Goal: Task Accomplishment & Management: Manage account settings

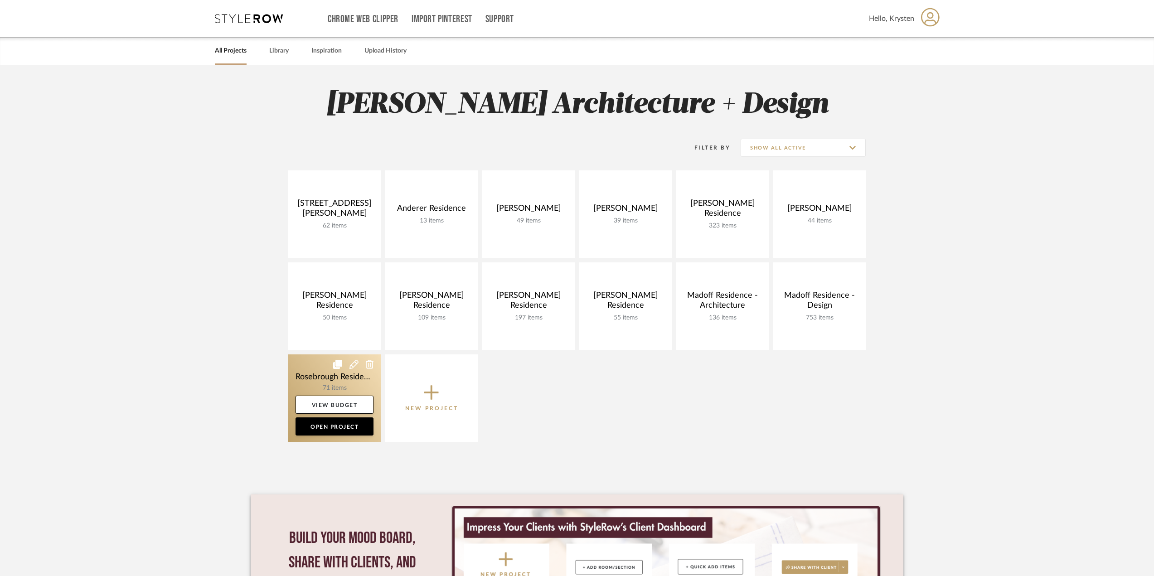
click at [316, 376] on link at bounding box center [334, 397] width 92 height 87
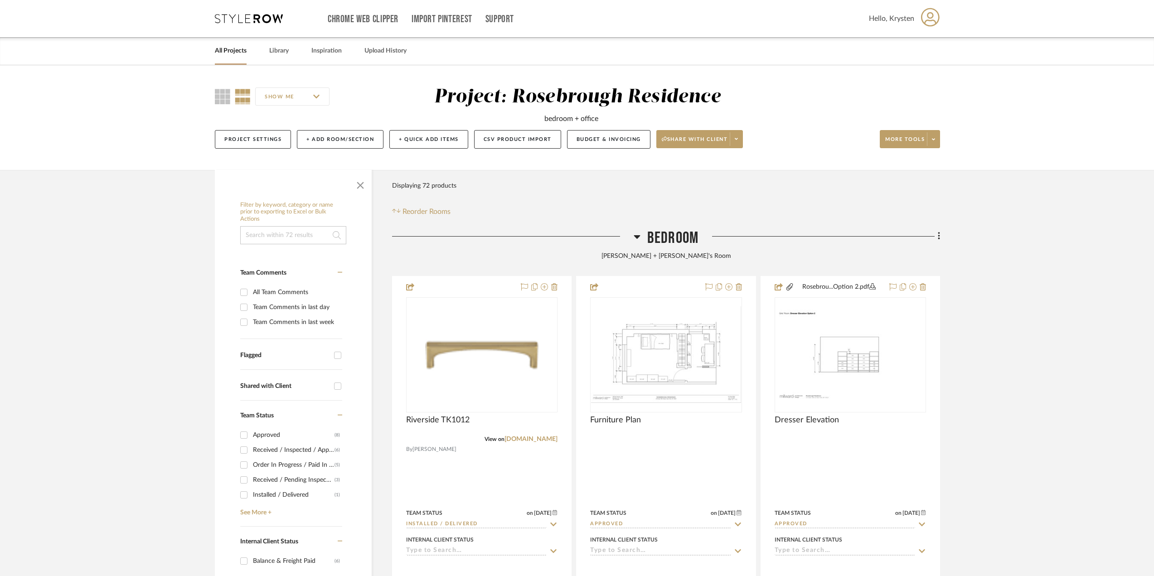
click at [668, 239] on span "Bedroom" at bounding box center [672, 237] width 51 height 19
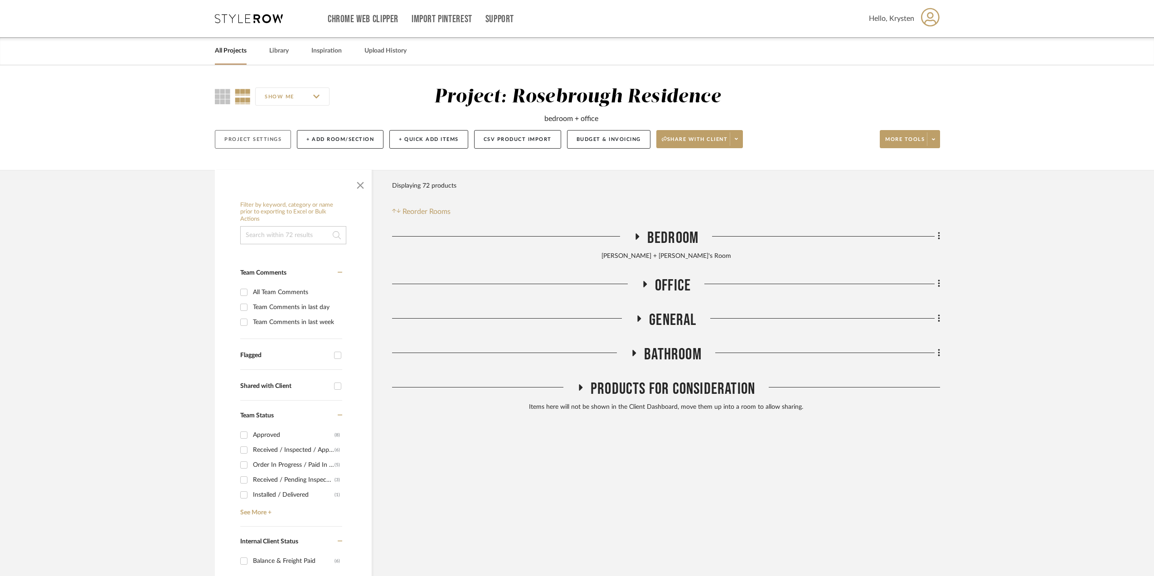
click at [270, 141] on button "Project Settings" at bounding box center [253, 139] width 76 height 19
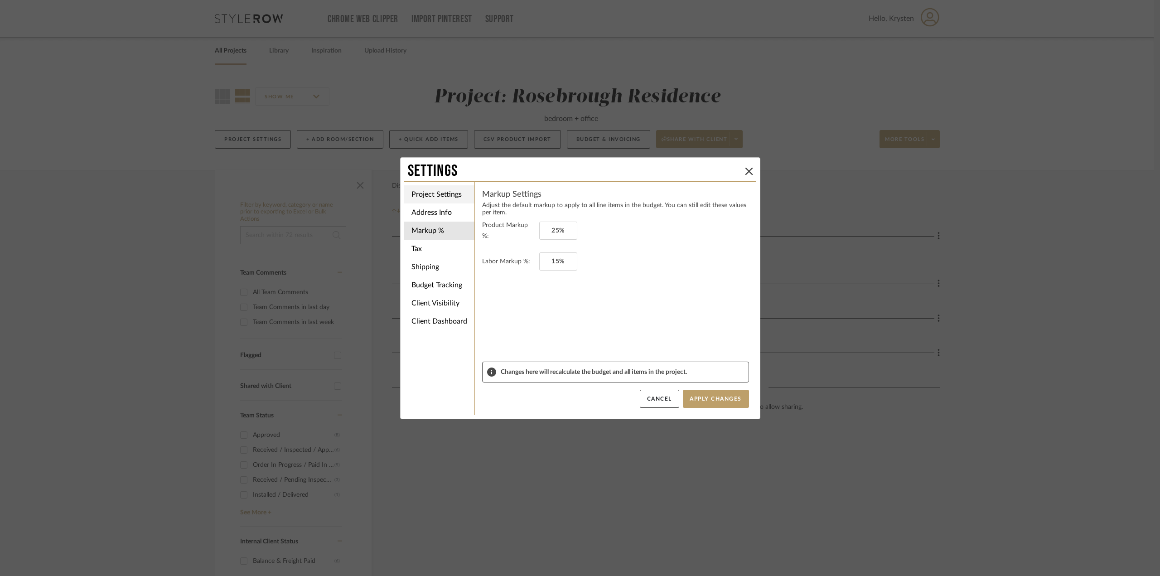
click at [423, 189] on li "Project Settings" at bounding box center [439, 194] width 70 height 18
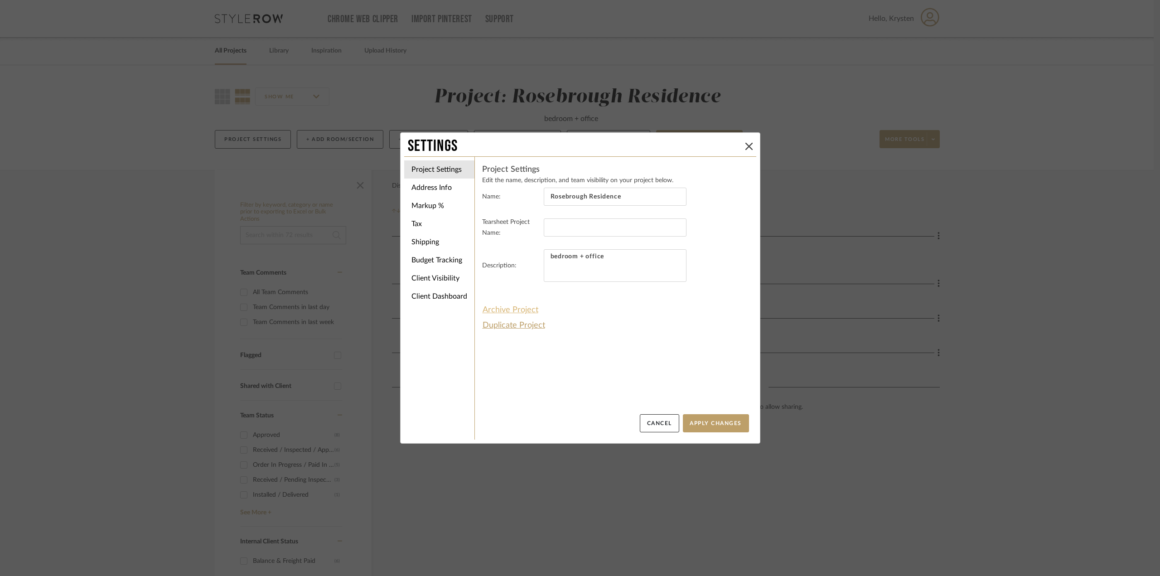
click at [506, 307] on button "Archive Project" at bounding box center [510, 309] width 57 height 15
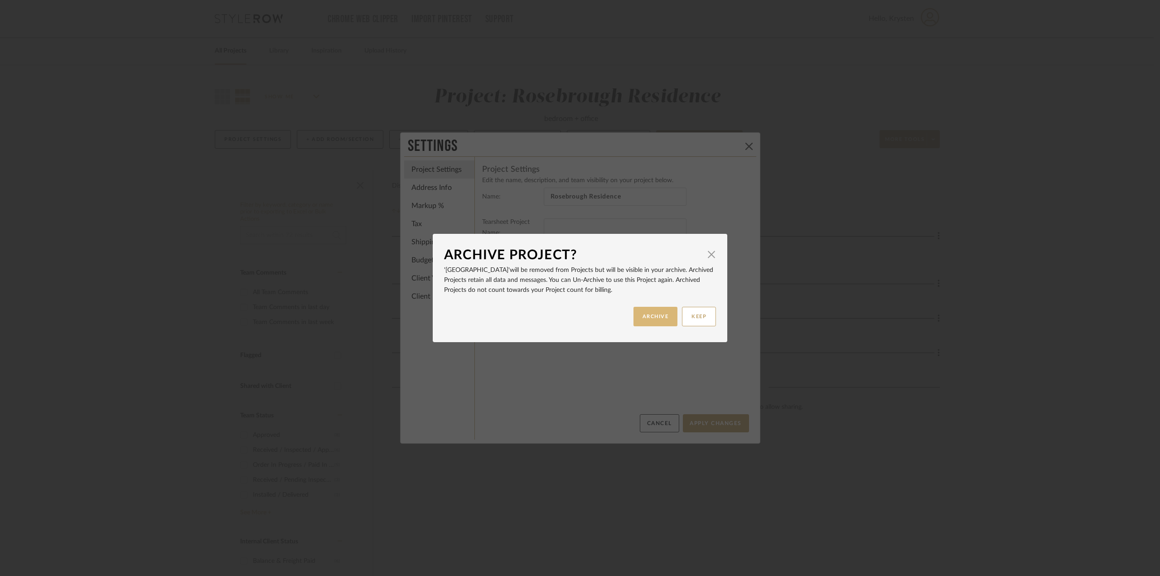
click at [649, 312] on button "ARCHIVE" at bounding box center [655, 316] width 44 height 19
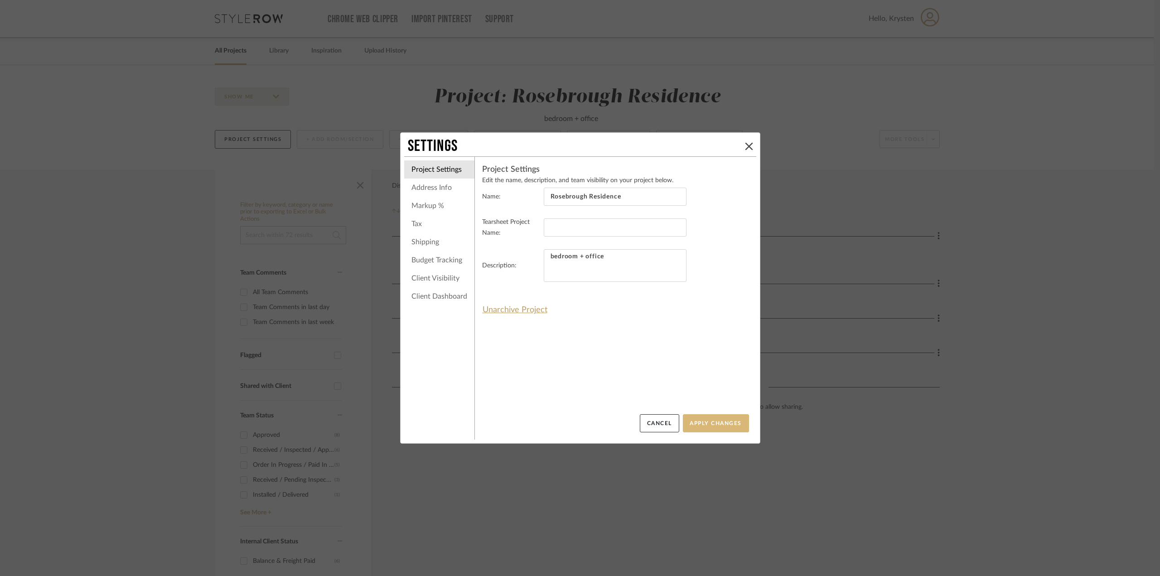
click at [704, 422] on button "Apply Changes" at bounding box center [716, 423] width 66 height 18
click at [747, 147] on icon at bounding box center [748, 146] width 7 height 7
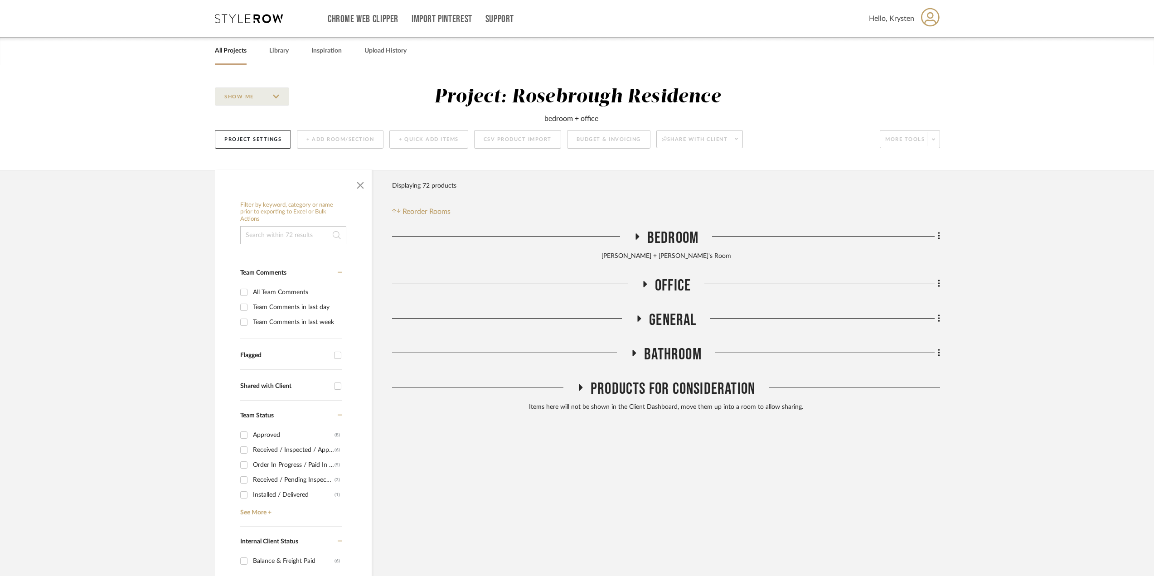
click at [233, 50] on link "All Projects" at bounding box center [231, 51] width 32 height 12
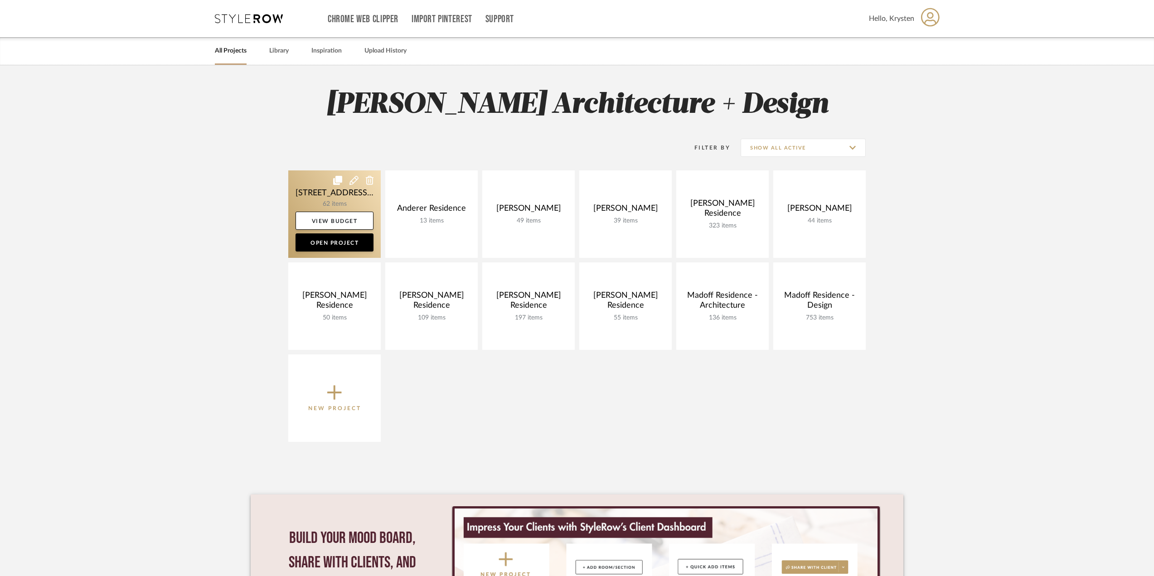
click at [312, 189] on link at bounding box center [334, 213] width 92 height 87
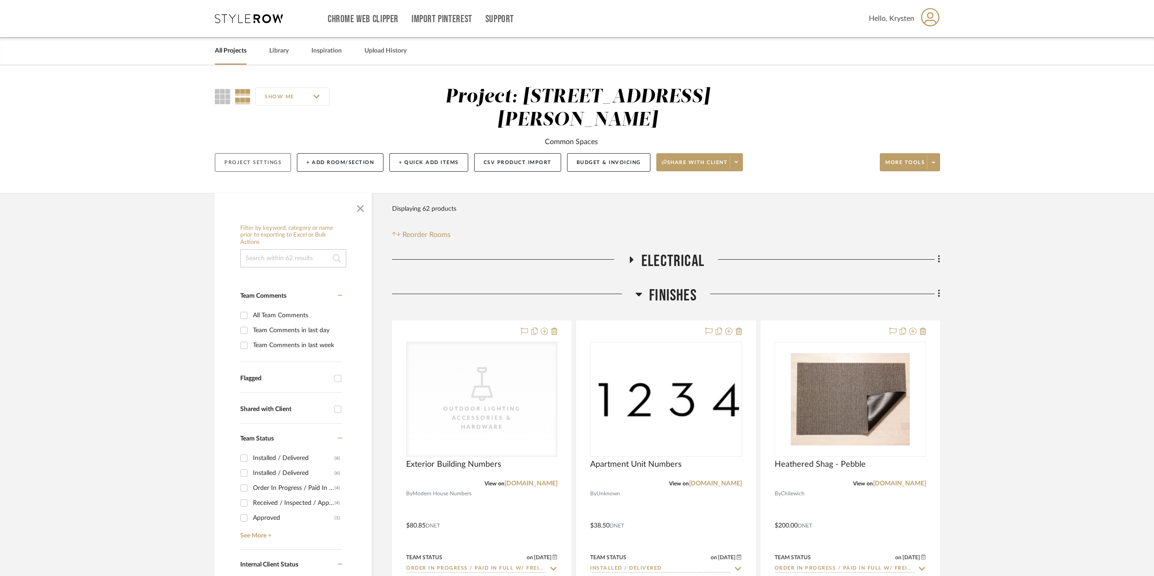
click at [258, 153] on button "Project Settings" at bounding box center [253, 162] width 76 height 19
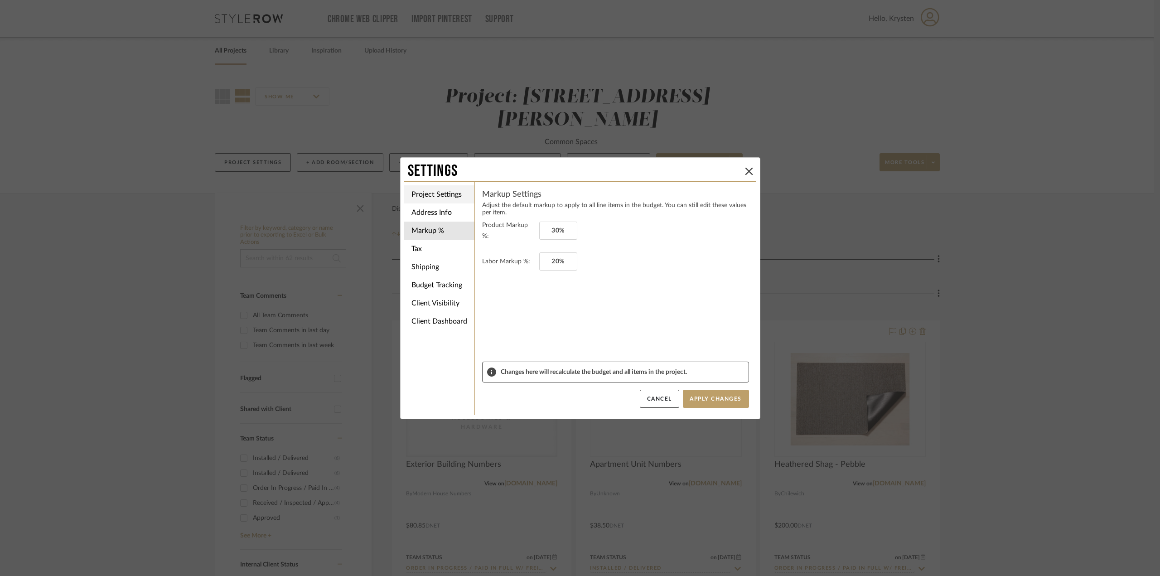
click at [442, 193] on li "Project Settings" at bounding box center [439, 194] width 70 height 18
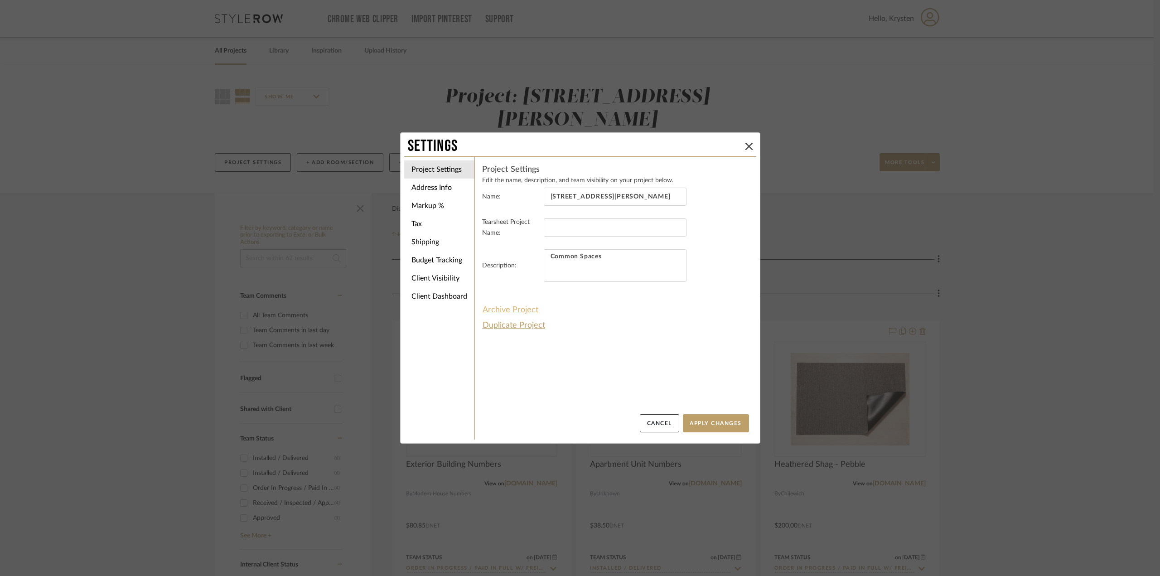
click at [526, 307] on button "Archive Project" at bounding box center [510, 309] width 57 height 15
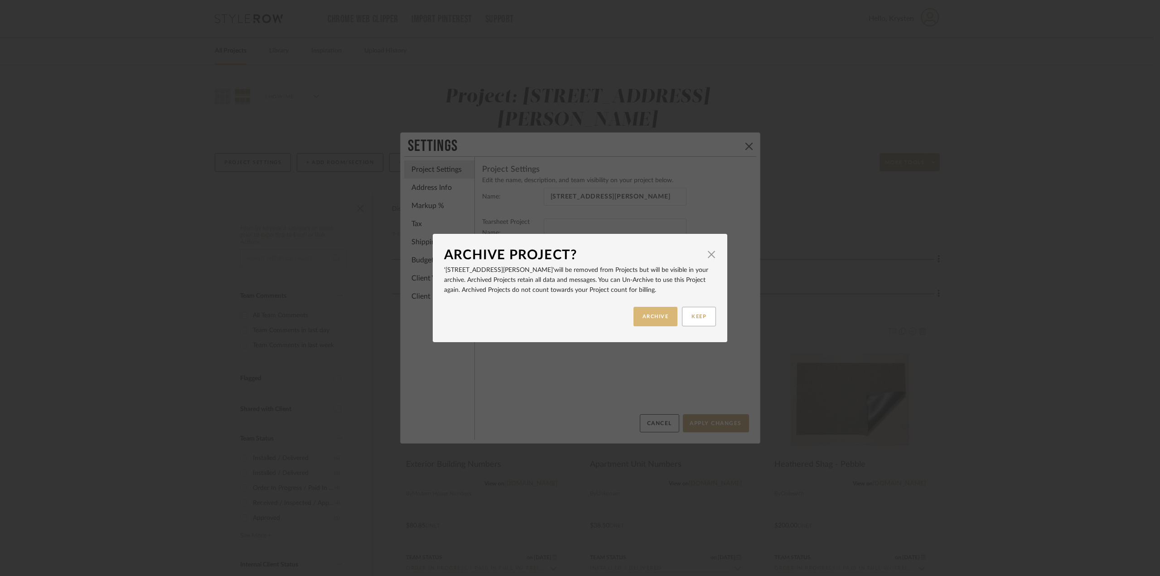
click at [657, 314] on button "ARCHIVE" at bounding box center [655, 316] width 44 height 19
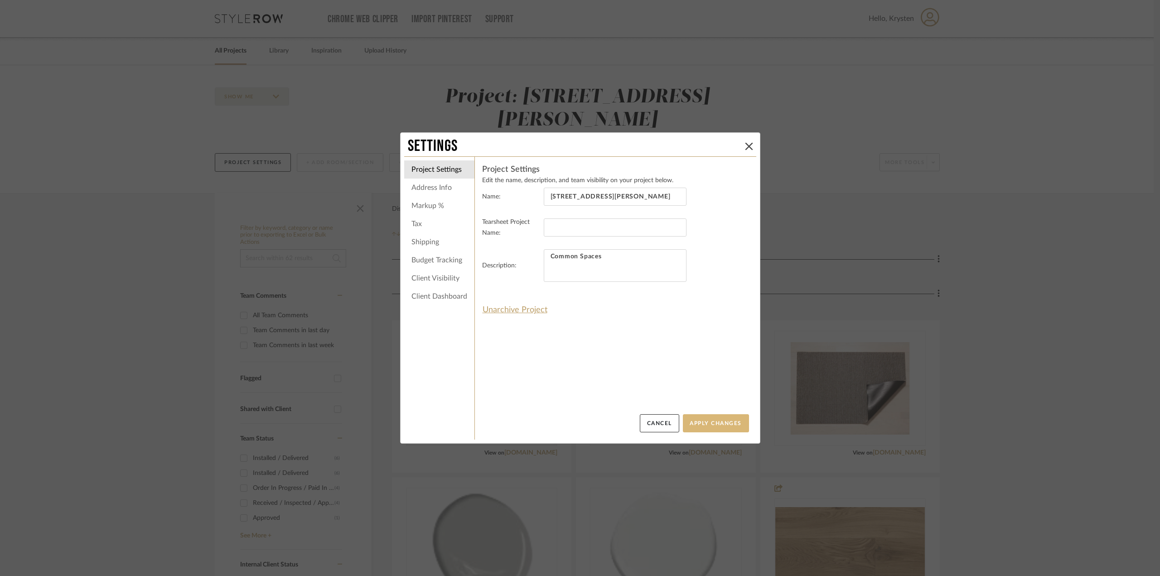
click at [711, 421] on button "Apply Changes" at bounding box center [716, 423] width 66 height 18
click at [745, 147] on icon at bounding box center [748, 146] width 7 height 7
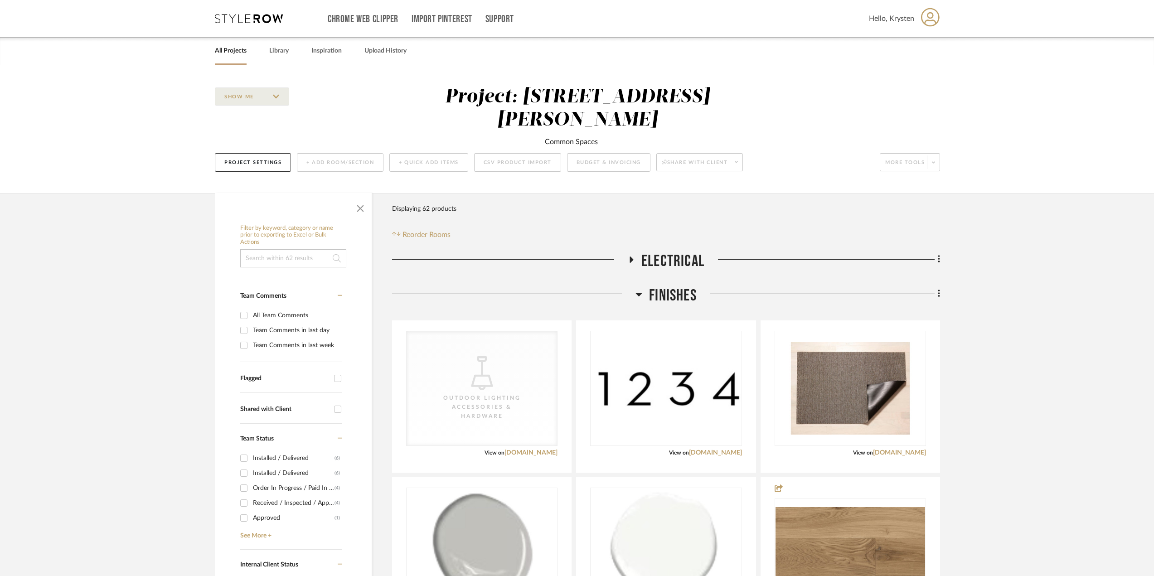
click at [223, 49] on link "All Projects" at bounding box center [231, 51] width 32 height 12
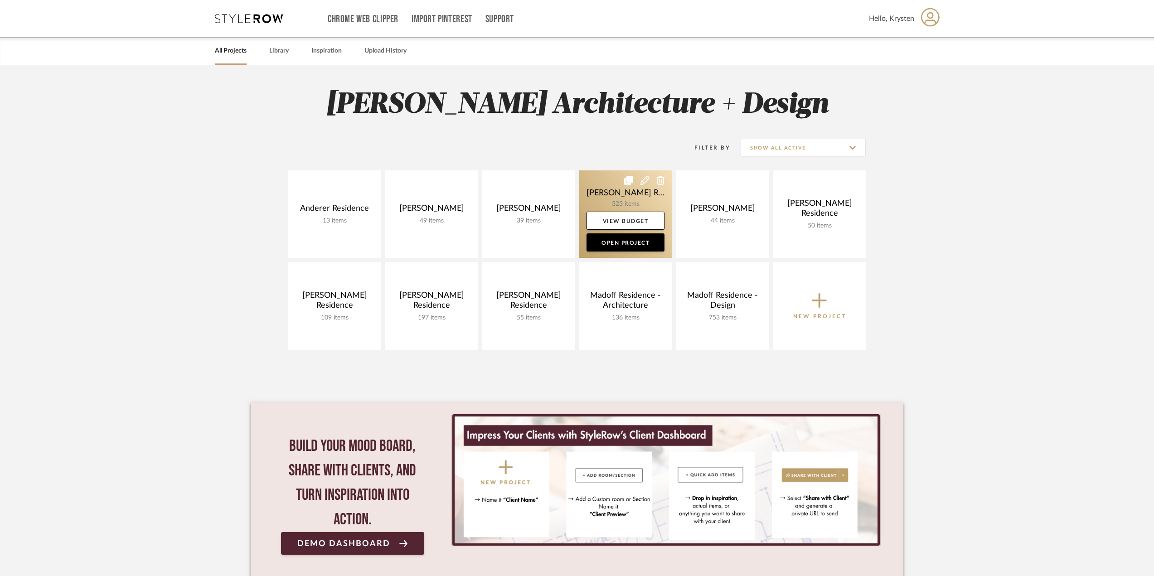
click at [597, 191] on link at bounding box center [625, 213] width 92 height 87
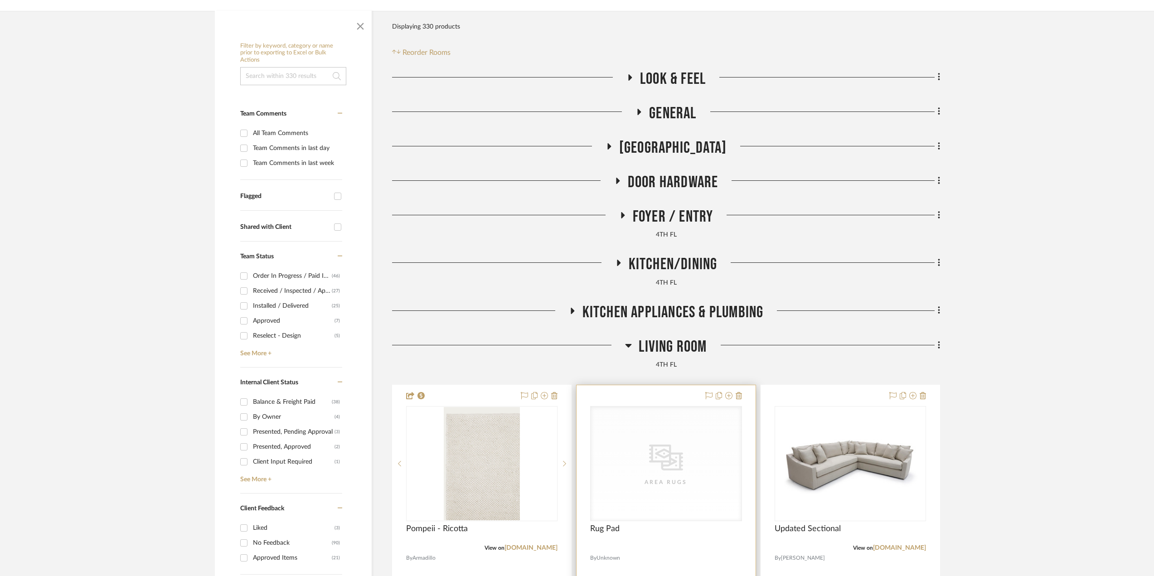
scroll to position [227, 0]
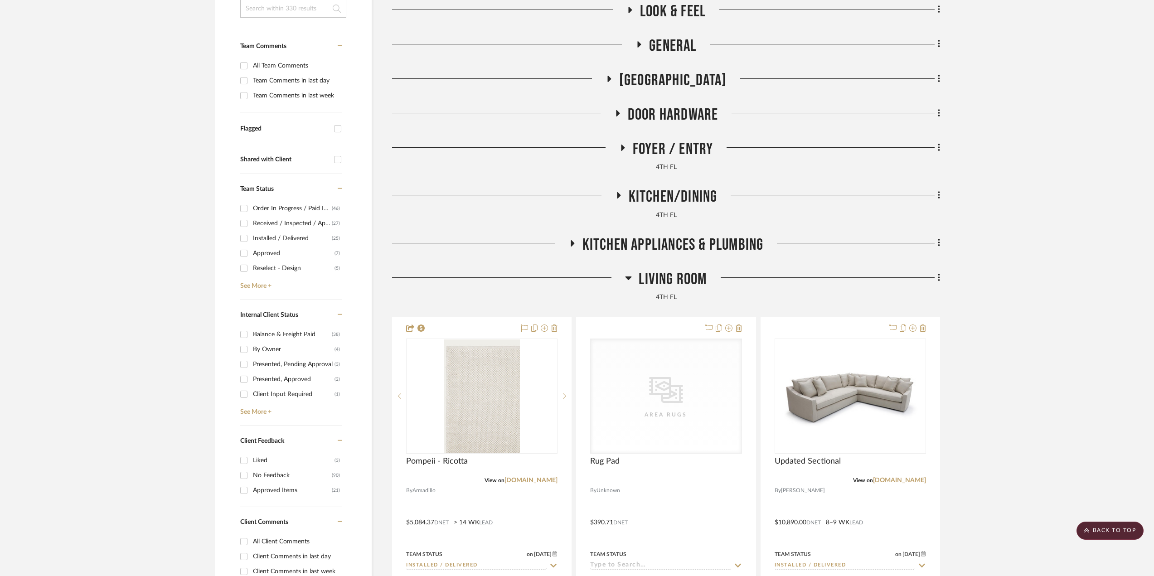
click at [650, 281] on span "Living Room" at bounding box center [672, 279] width 68 height 19
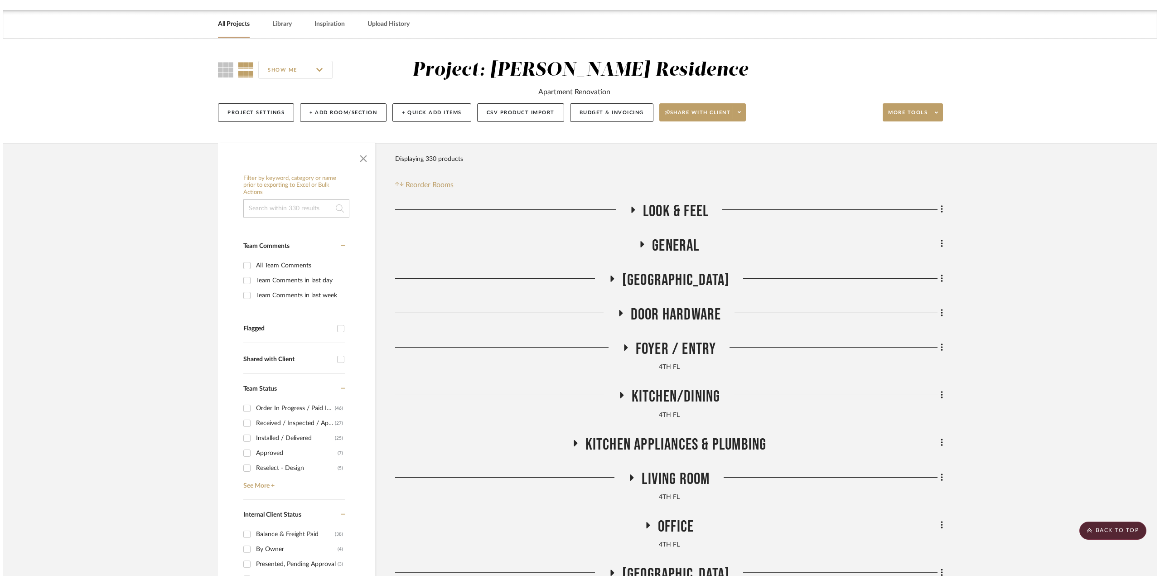
scroll to position [0, 0]
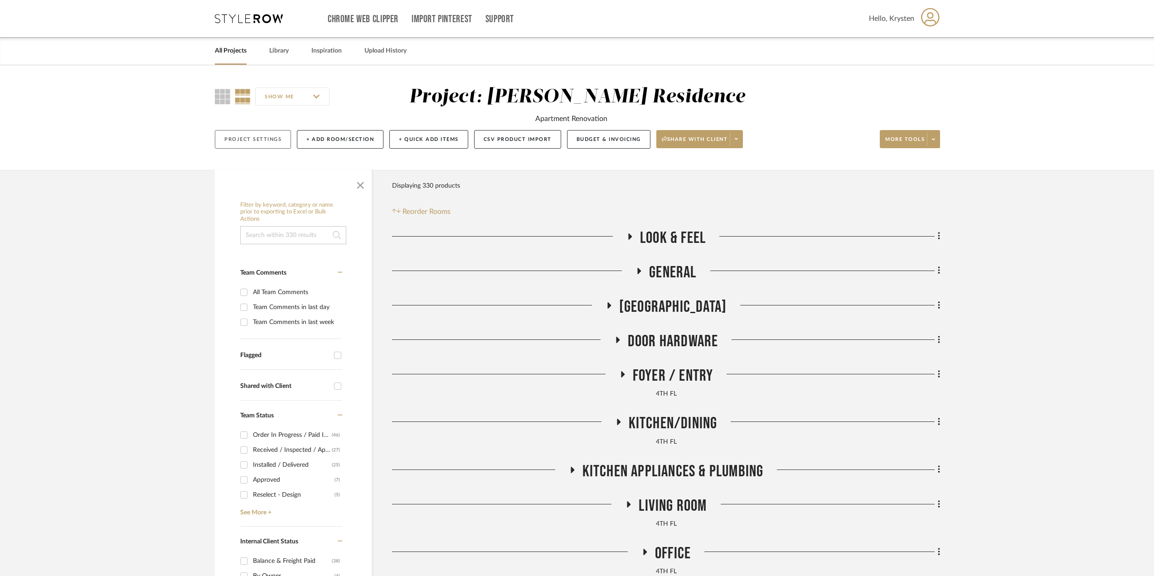
click at [246, 141] on button "Project Settings" at bounding box center [253, 139] width 76 height 19
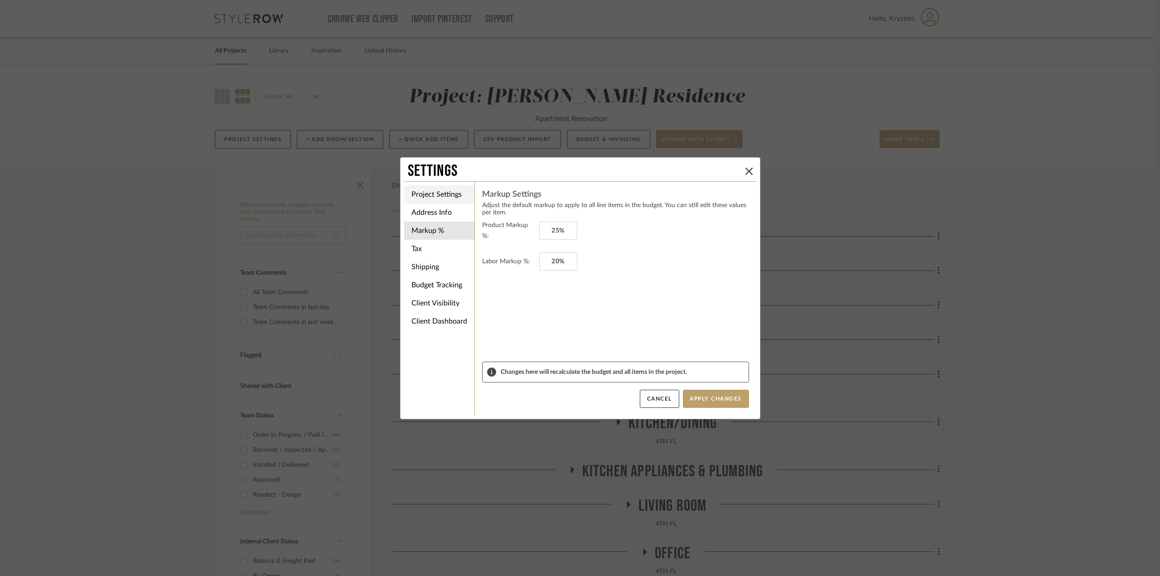
click at [425, 192] on li "Project Settings" at bounding box center [439, 194] width 70 height 18
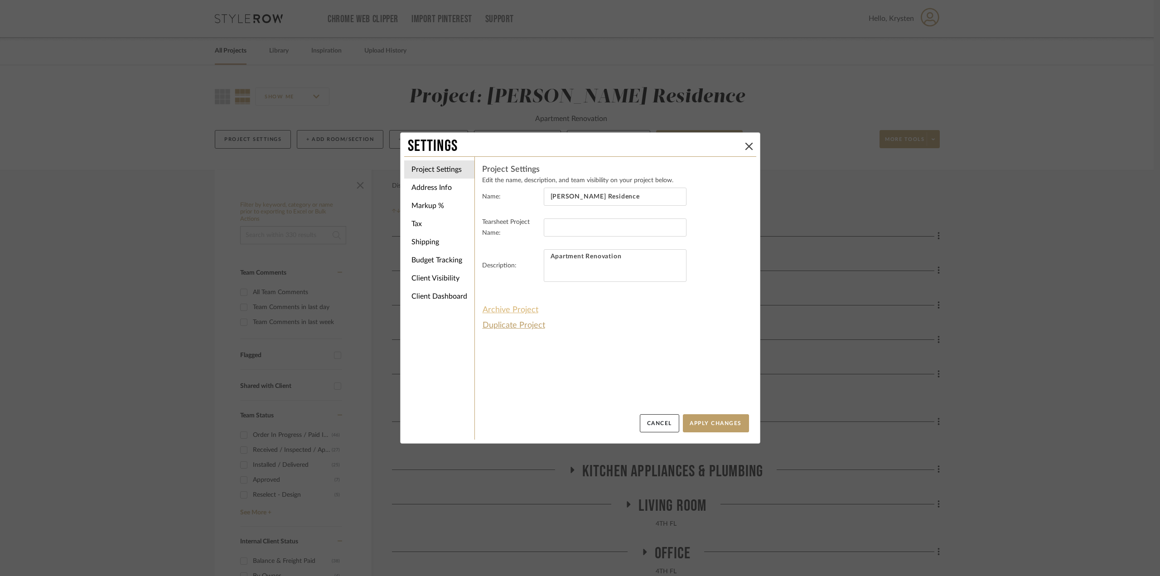
click at [522, 310] on button "Archive Project" at bounding box center [510, 309] width 57 height 15
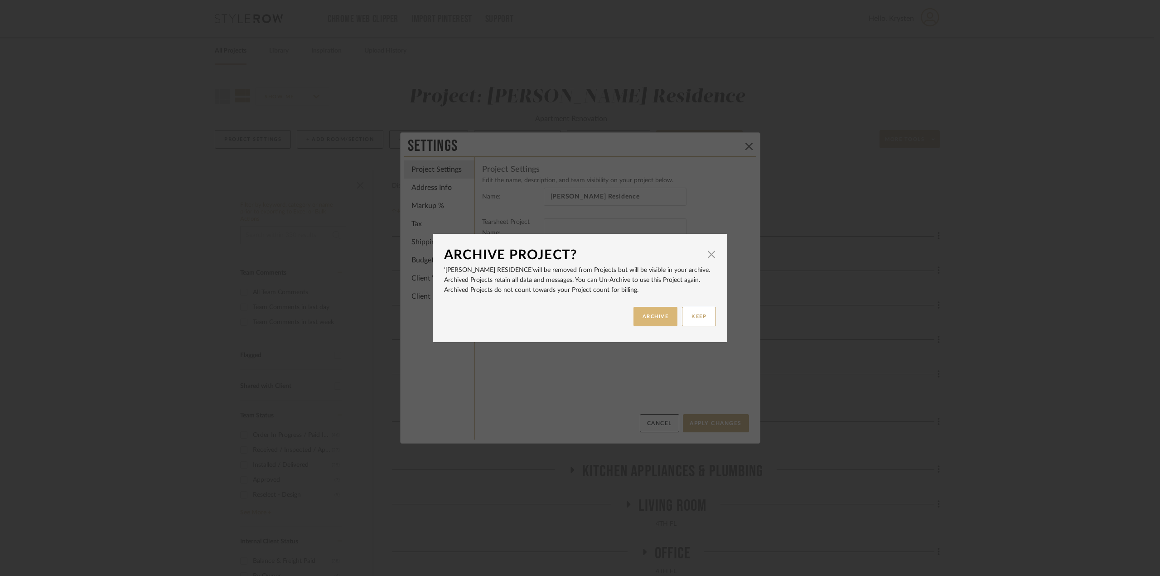
click at [651, 318] on button "ARCHIVE" at bounding box center [655, 316] width 44 height 19
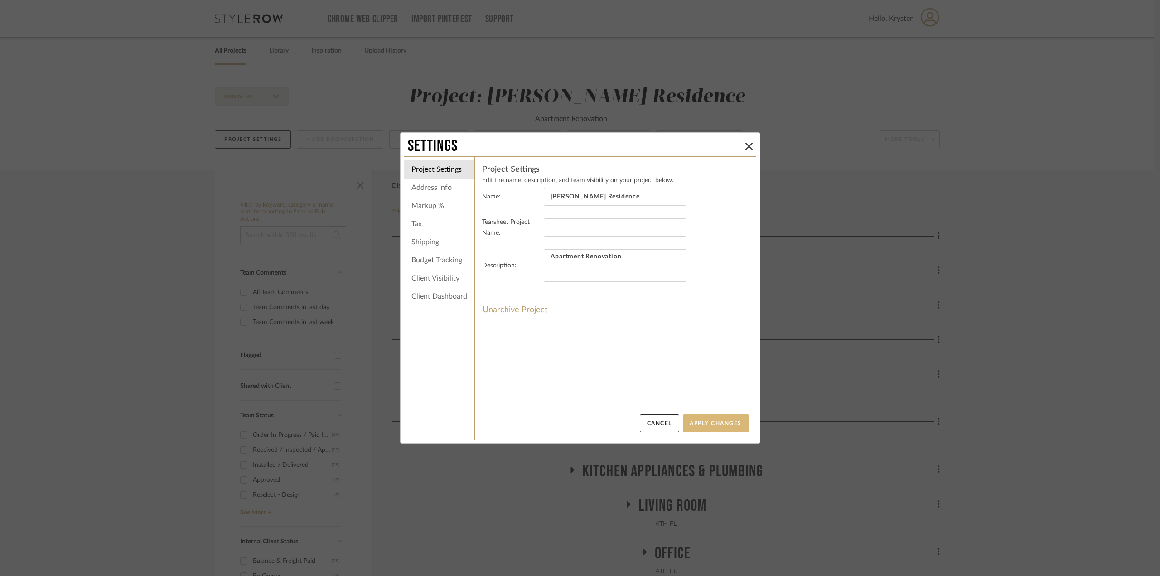
click at [721, 416] on button "Apply Changes" at bounding box center [716, 423] width 66 height 18
click at [745, 143] on icon at bounding box center [748, 146] width 7 height 7
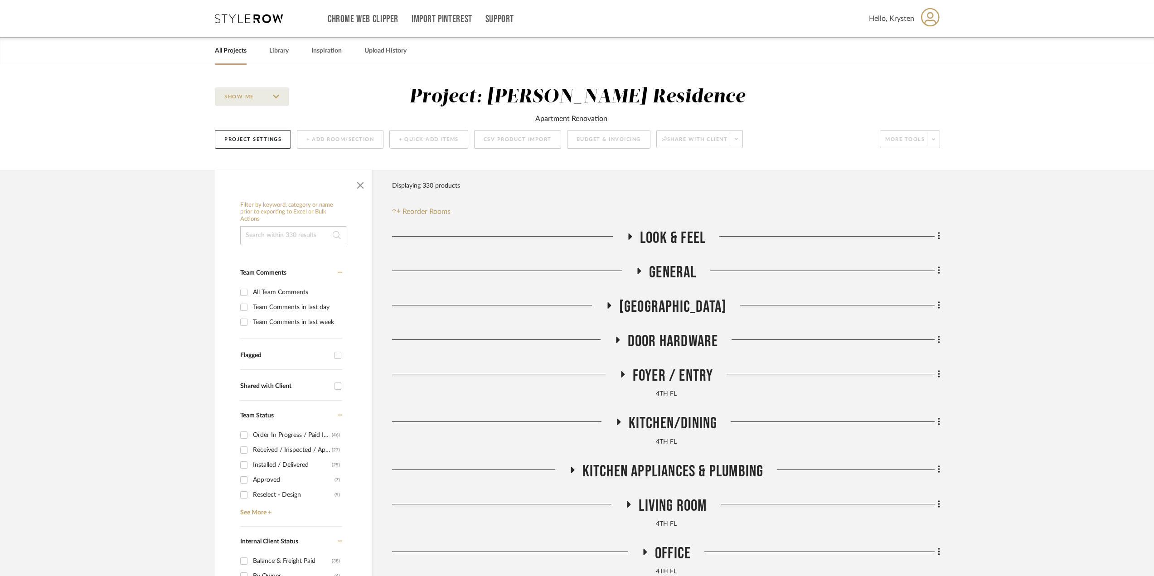
click at [239, 49] on link "All Projects" at bounding box center [231, 51] width 32 height 12
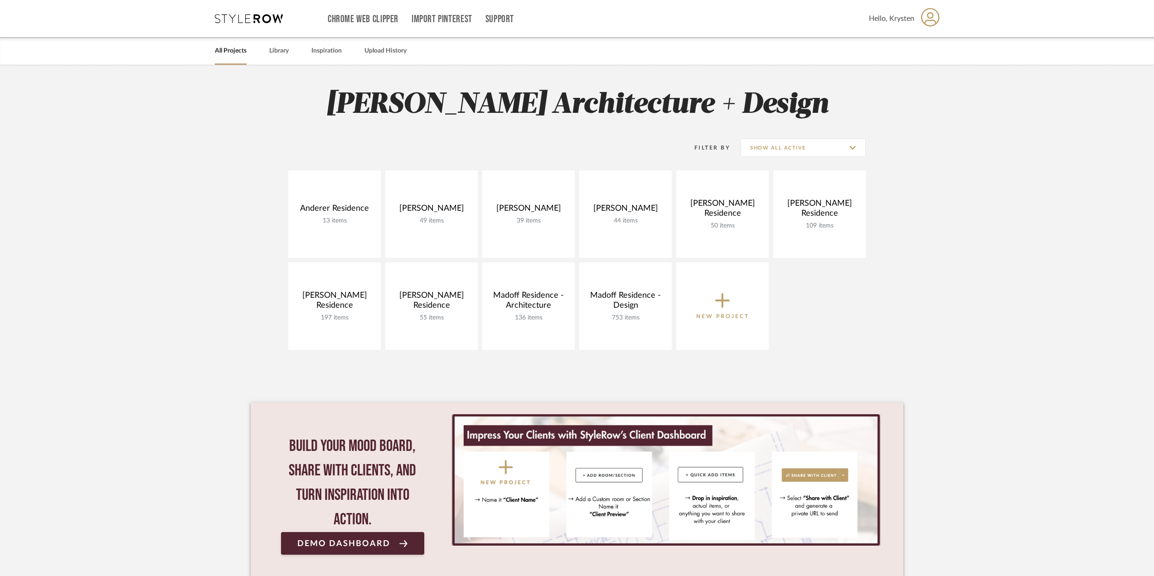
click at [729, 300] on icon at bounding box center [722, 301] width 14 height 14
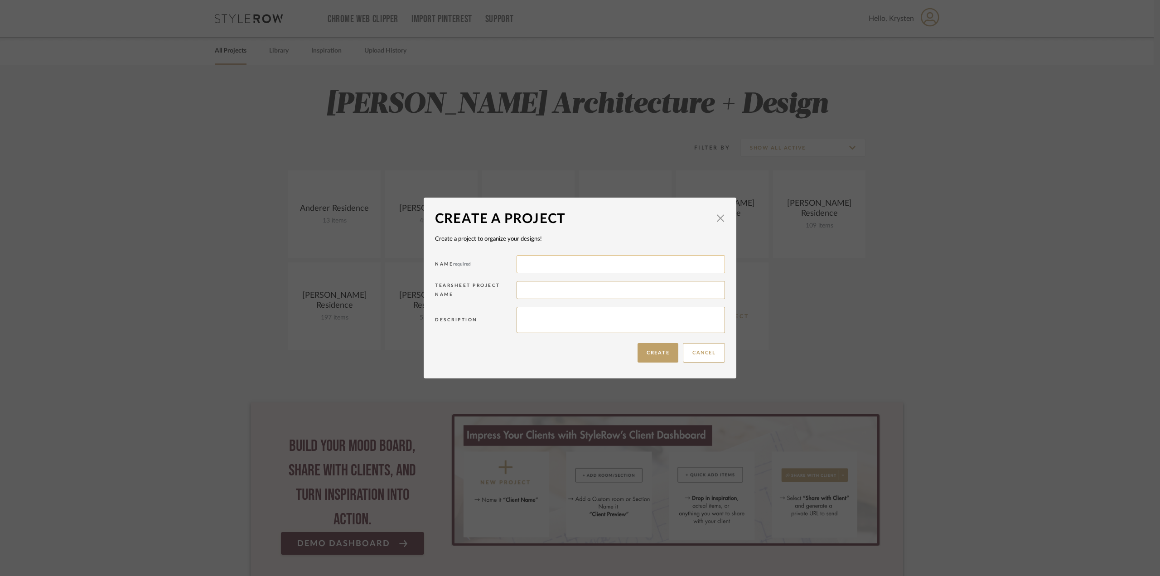
click at [534, 265] on input at bounding box center [621, 264] width 208 height 18
click at [569, 268] on input at bounding box center [621, 264] width 208 height 18
type input "[PERSON_NAME]"
click at [666, 355] on button "Create" at bounding box center [657, 352] width 41 height 19
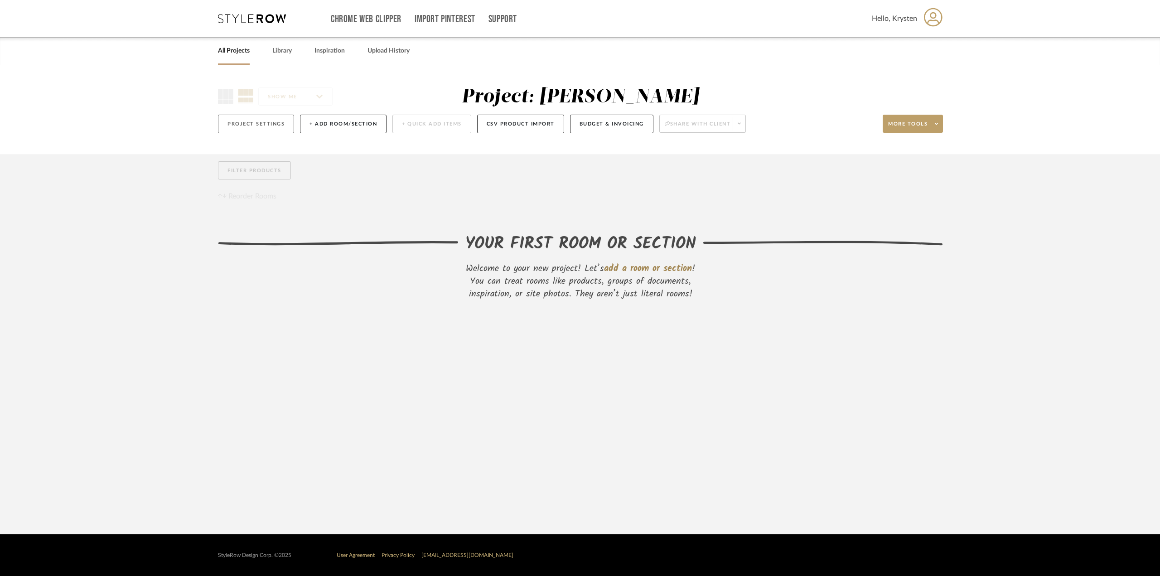
click at [277, 124] on button "Project Settings" at bounding box center [256, 124] width 76 height 19
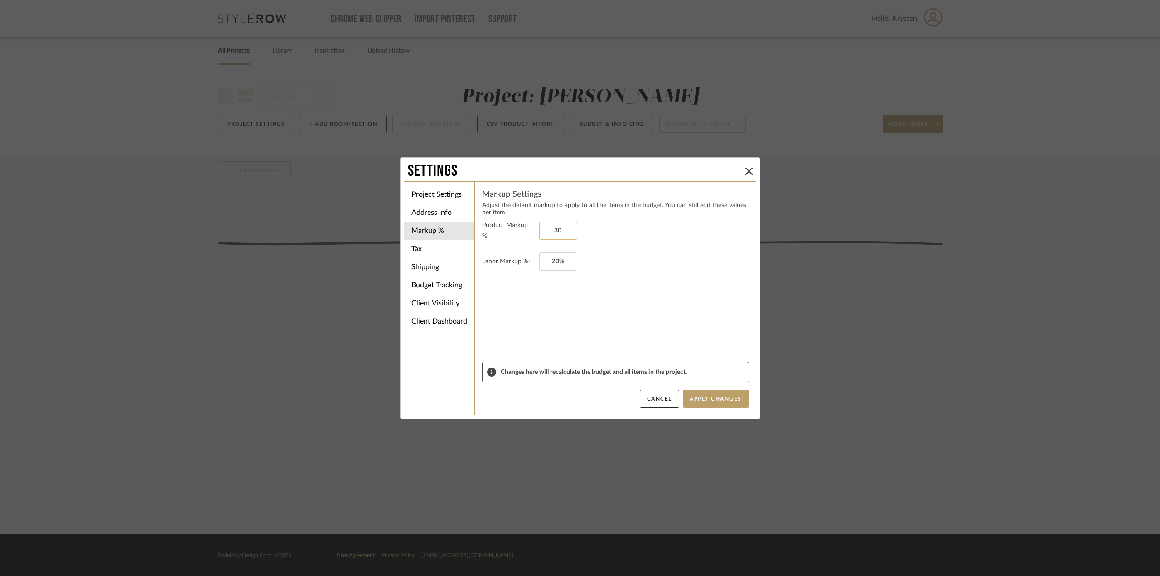
click at [555, 225] on input "30" at bounding box center [558, 231] width 38 height 18
type input "25%"
click at [639, 319] on form "Product Markup %: 25% Labor Markup %: 20%" at bounding box center [615, 291] width 267 height 142
click at [433, 212] on li "Address Info" at bounding box center [439, 212] width 70 height 18
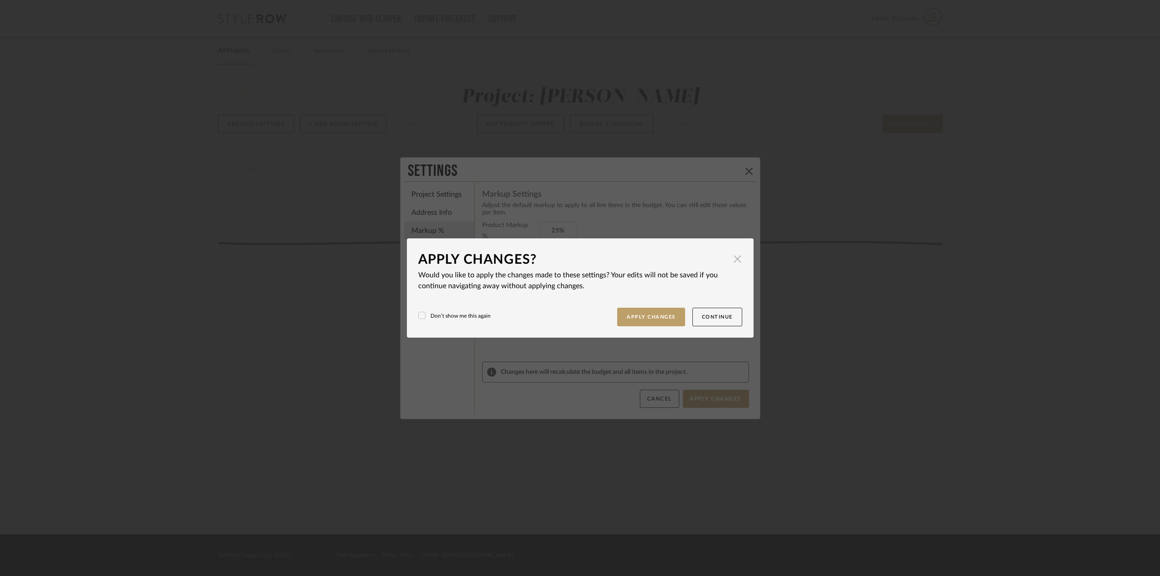
click at [734, 260] on span "button" at bounding box center [738, 259] width 18 height 18
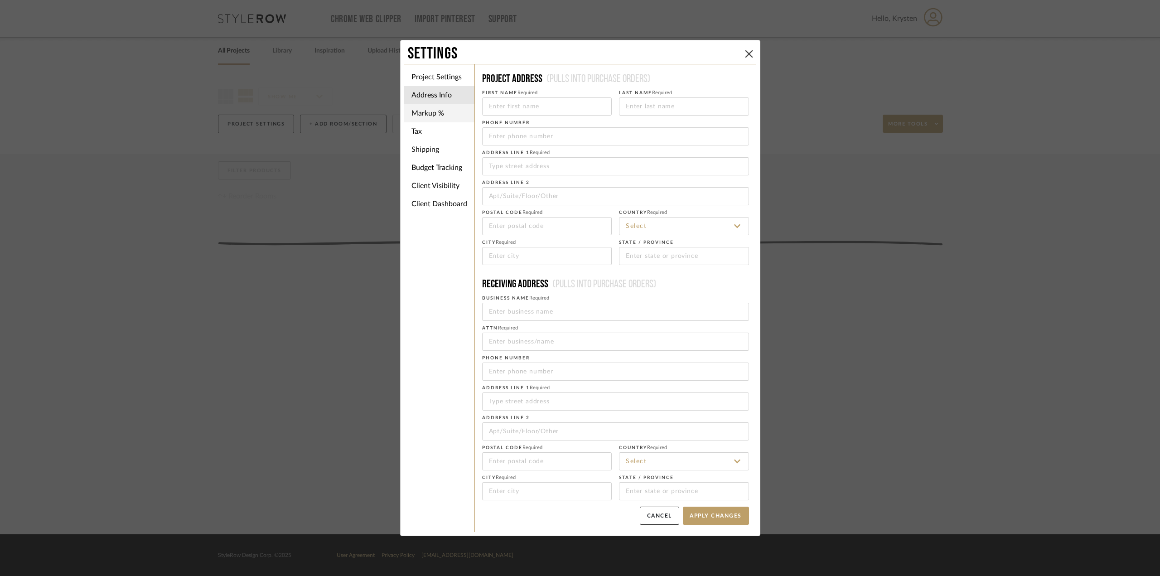
click at [446, 112] on li "Markup %" at bounding box center [439, 113] width 70 height 18
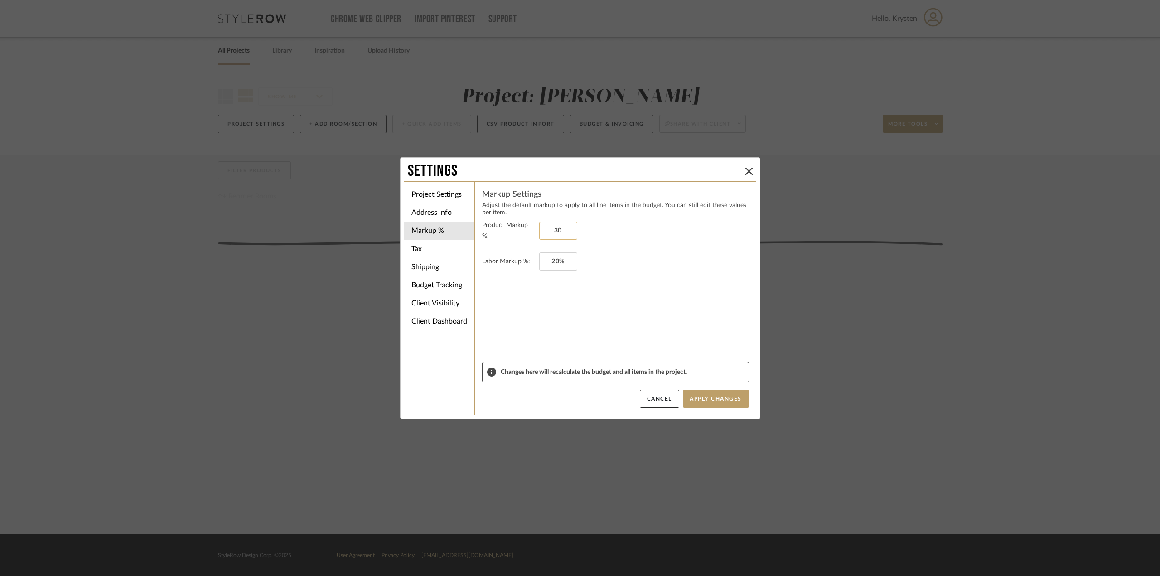
click at [562, 230] on input "30" at bounding box center [558, 231] width 38 height 18
type input "25%"
click at [715, 402] on button "Apply Changes" at bounding box center [716, 399] width 66 height 18
click at [444, 211] on li "Address Info" at bounding box center [439, 212] width 70 height 18
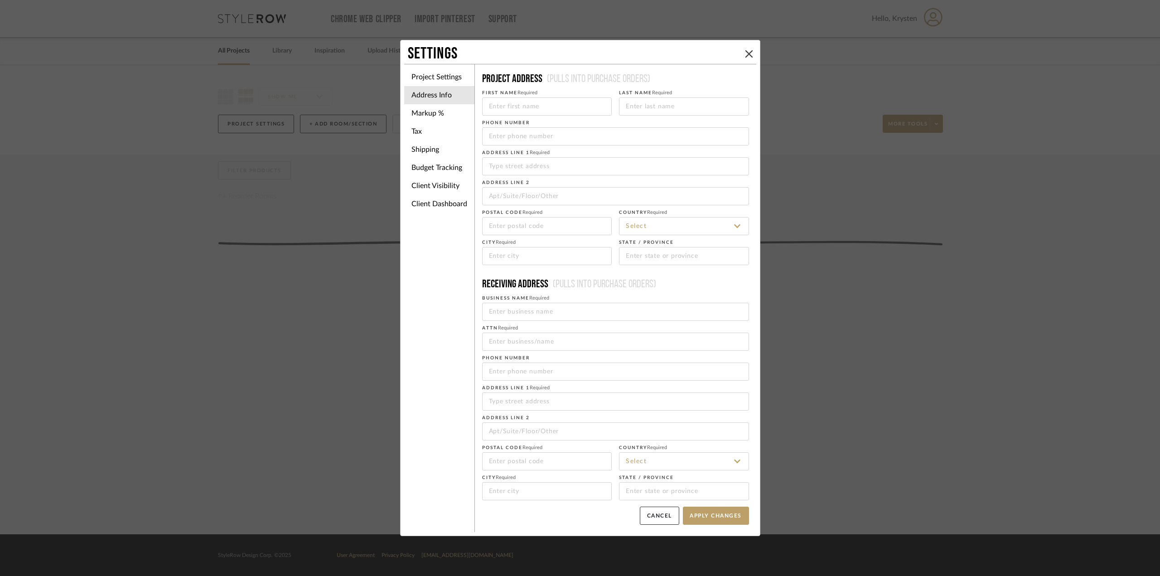
click at [466, 76] on li "Project Settings" at bounding box center [439, 77] width 70 height 18
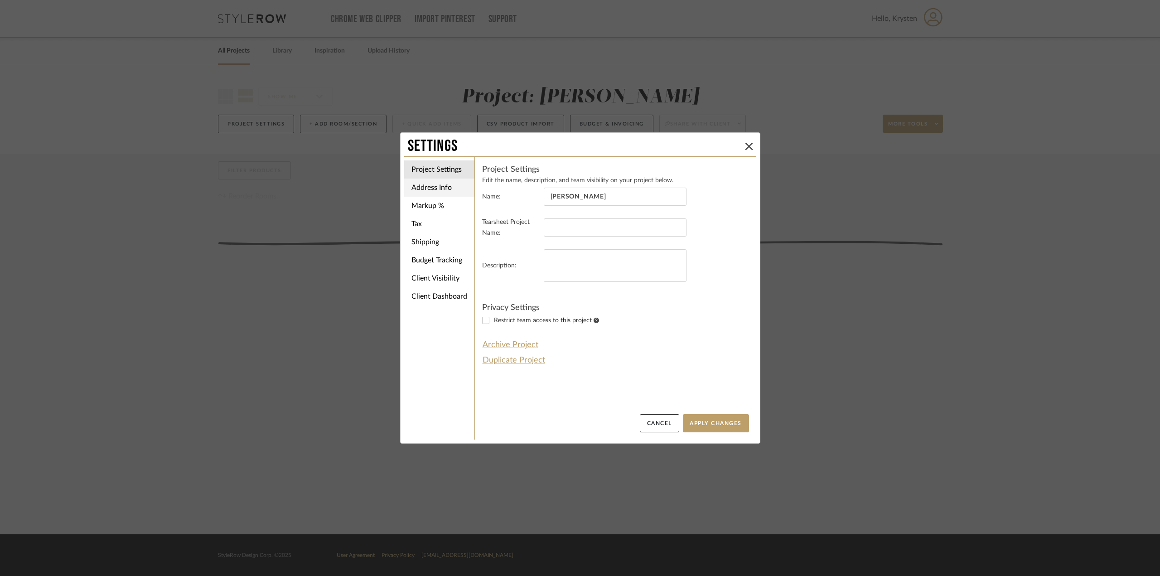
click at [439, 184] on li "Address Info" at bounding box center [439, 188] width 70 height 18
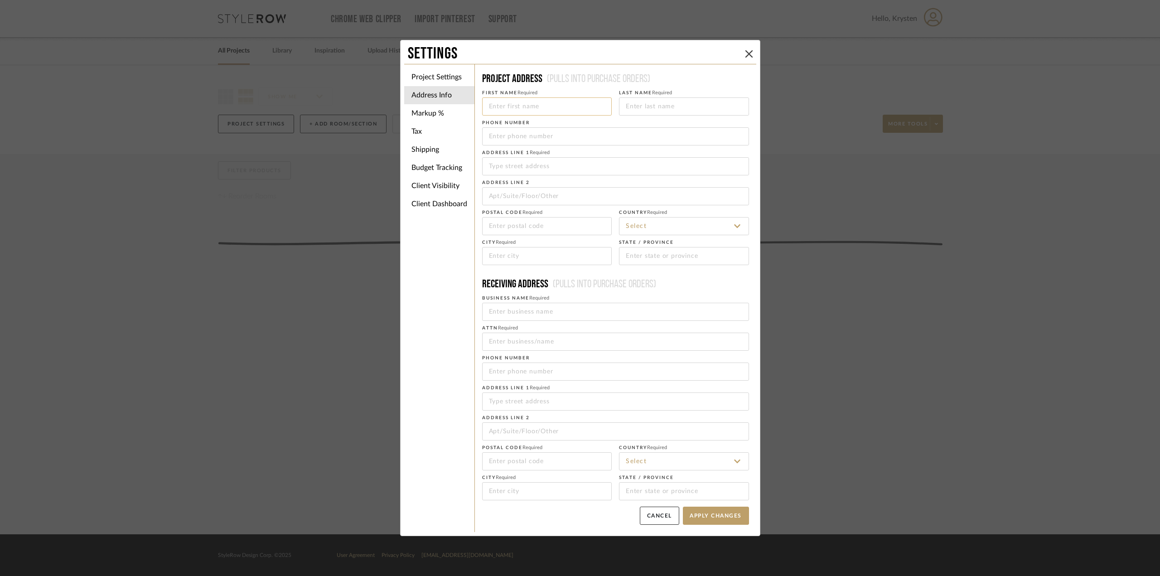
click at [522, 105] on input at bounding box center [547, 106] width 130 height 18
click at [704, 79] on h4 "Project Address (Pulls into purchase orders)" at bounding box center [615, 79] width 267 height 15
click at [537, 107] on input at bounding box center [547, 106] width 130 height 18
click at [559, 169] on input at bounding box center [615, 166] width 267 height 18
type input "[STREET_ADDRESS]"
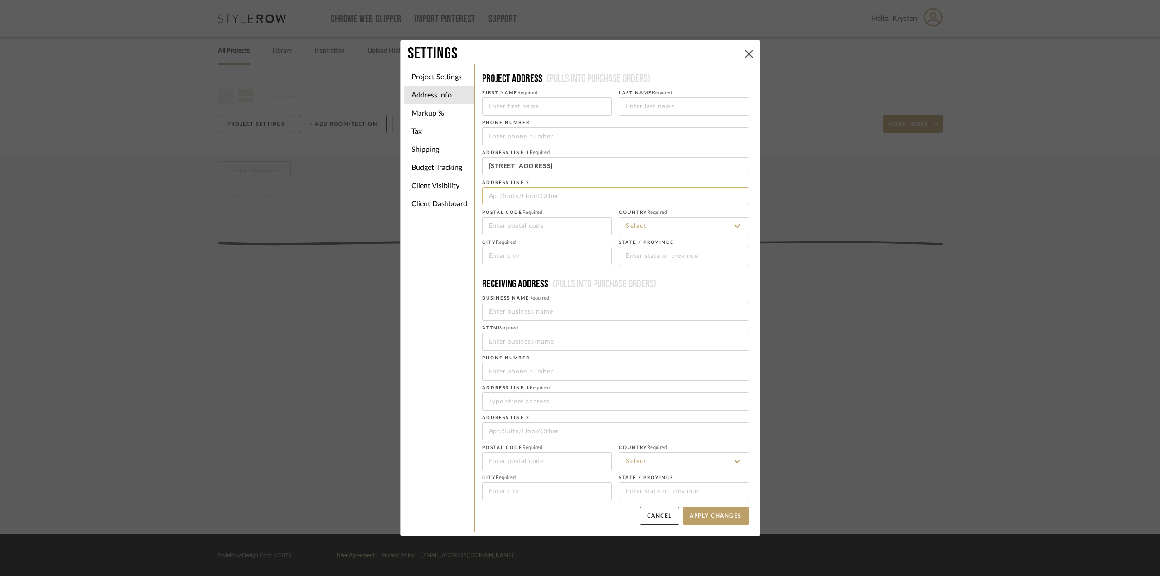
click at [536, 193] on input at bounding box center [615, 196] width 267 height 18
drag, startPoint x: 493, startPoint y: 195, endPoint x: 488, endPoint y: 194, distance: 5.9
click at [488, 194] on input "APt. #14C" at bounding box center [615, 196] width 267 height 18
type input "Apt. #14C"
click at [538, 221] on input at bounding box center [547, 226] width 130 height 18
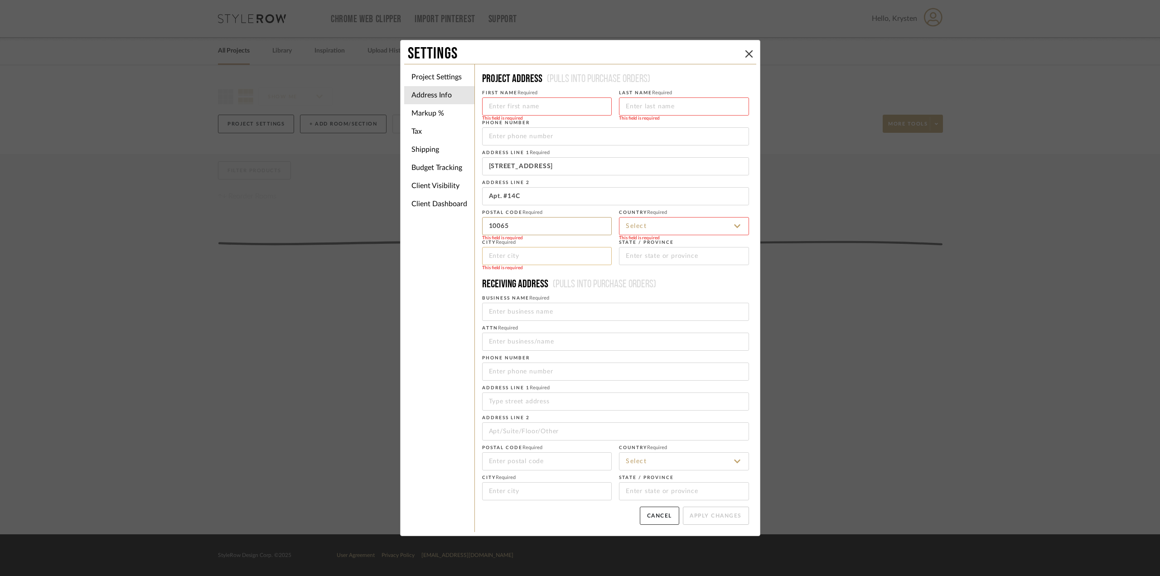
type input "10065"
click at [542, 260] on input at bounding box center [547, 256] width 130 height 18
type input "[US_STATE]"
click at [639, 225] on input at bounding box center [684, 226] width 130 height 18
click at [660, 248] on span "[GEOGRAPHIC_DATA]" at bounding box center [657, 249] width 65 height 6
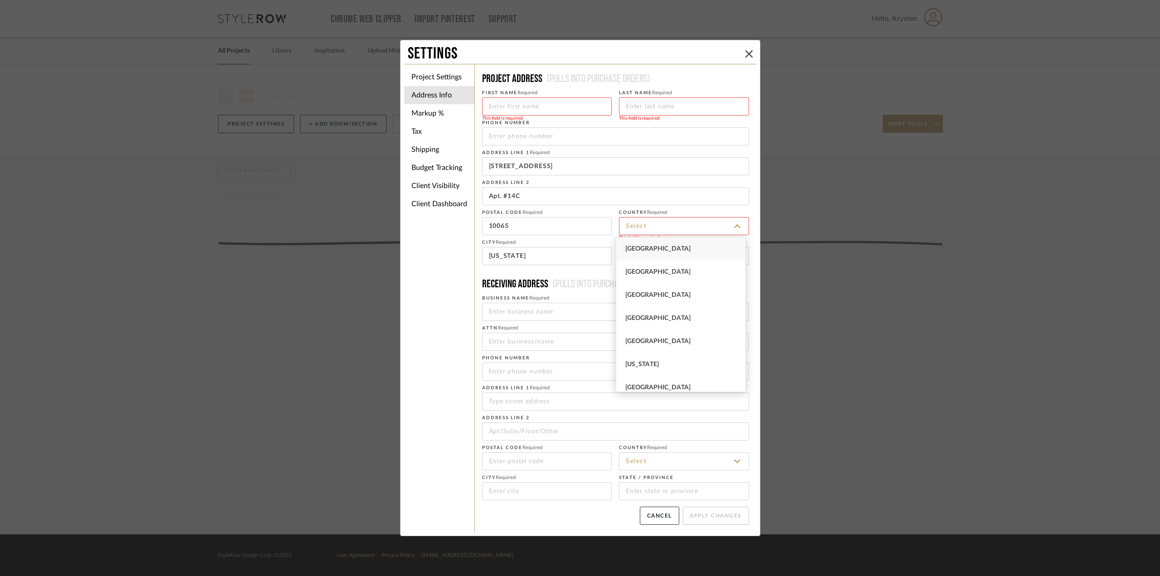
type input "[GEOGRAPHIC_DATA]"
click at [640, 257] on input at bounding box center [684, 256] width 130 height 18
type input "[US_STATE]"
type input "Krysten"
type input "[PERSON_NAME]"
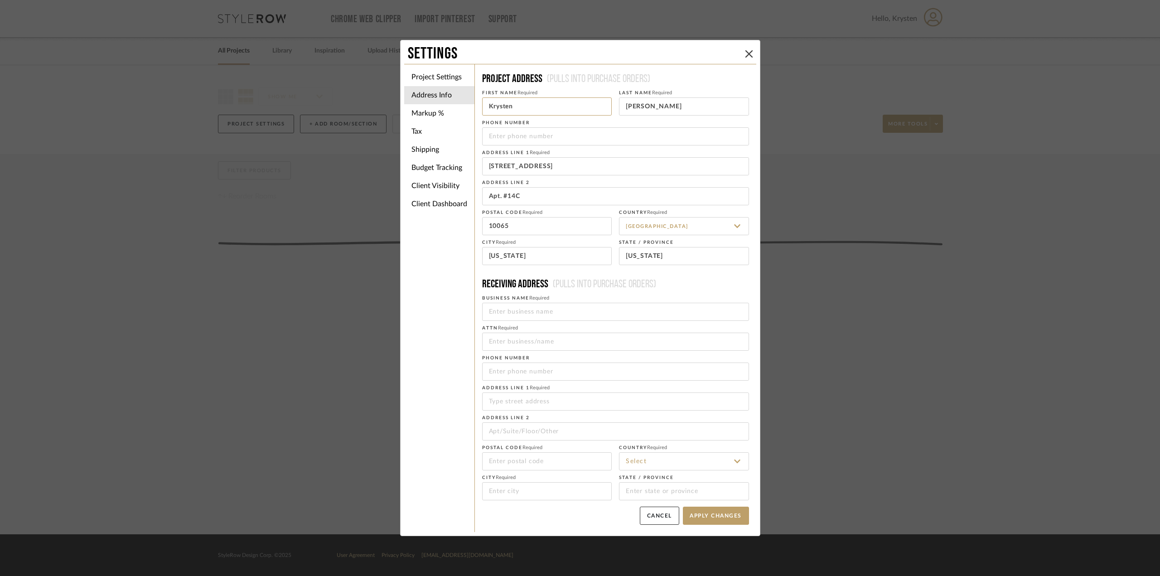
drag, startPoint x: 537, startPoint y: 102, endPoint x: 474, endPoint y: 104, distance: 63.4
click at [474, 104] on div "Project Address (Pulls into purchase orders) First Name Required [PERSON_NAME] …" at bounding box center [615, 298] width 282 height 468
drag, startPoint x: 661, startPoint y: 109, endPoint x: 613, endPoint y: 104, distance: 47.8
click at [613, 104] on div "First Name Required This field is required Last Name [PERSON_NAME]" at bounding box center [615, 102] width 267 height 30
click at [580, 101] on input at bounding box center [547, 106] width 130 height 18
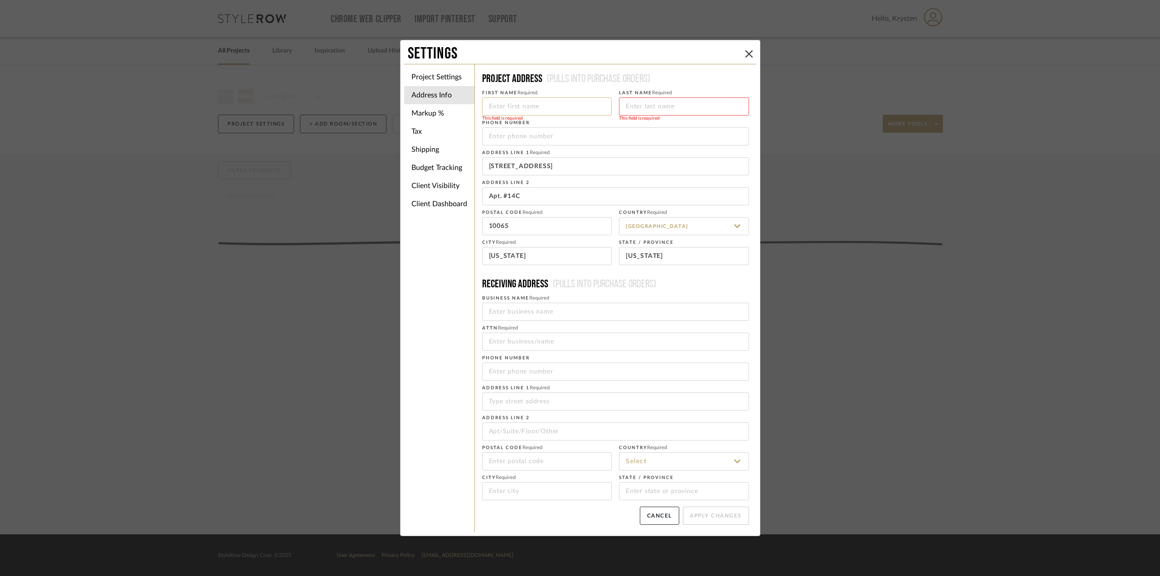
type input "R"
type input "[PERSON_NAME]"
click at [648, 106] on input at bounding box center [684, 106] width 130 height 18
type input "[PERSON_NAME]"
drag, startPoint x: 520, startPoint y: 105, endPoint x: 475, endPoint y: 104, distance: 45.3
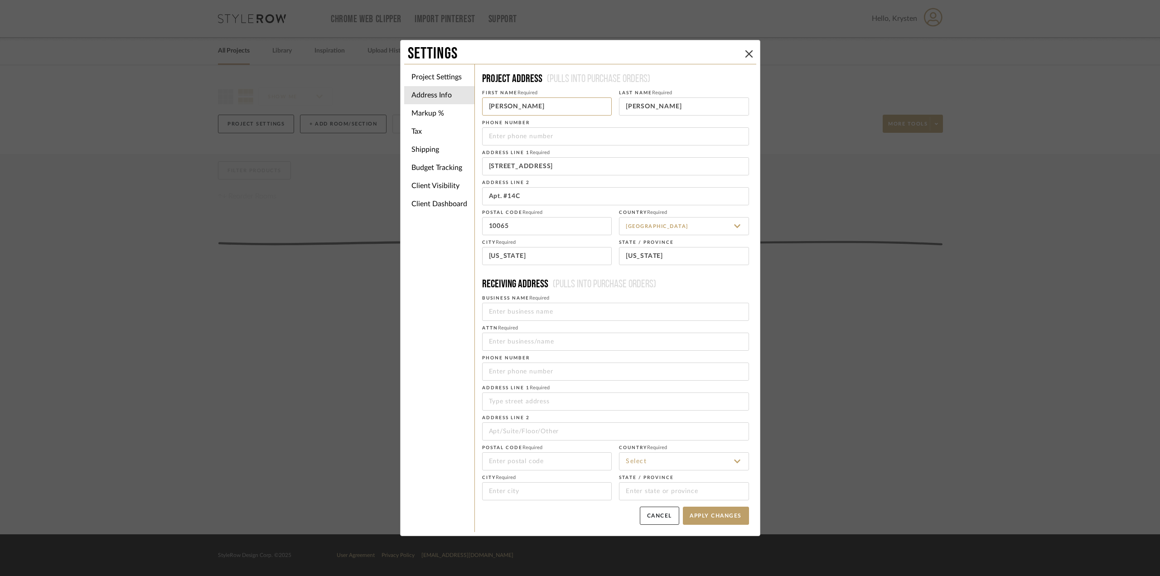
click at [475, 104] on div "Project Address (Pulls into purchase orders) First Name Required [PERSON_NAME] …" at bounding box center [615, 298] width 282 height 468
type input "[PERSON_NAME]"
click at [677, 164] on input "[STREET_ADDRESS]" at bounding box center [615, 166] width 267 height 18
click at [750, 149] on div "Project Address (Pulls into purchase orders) First Name Required [PERSON_NAME] …" at bounding box center [615, 298] width 282 height 468
click at [585, 140] on input "tel" at bounding box center [615, 136] width 267 height 18
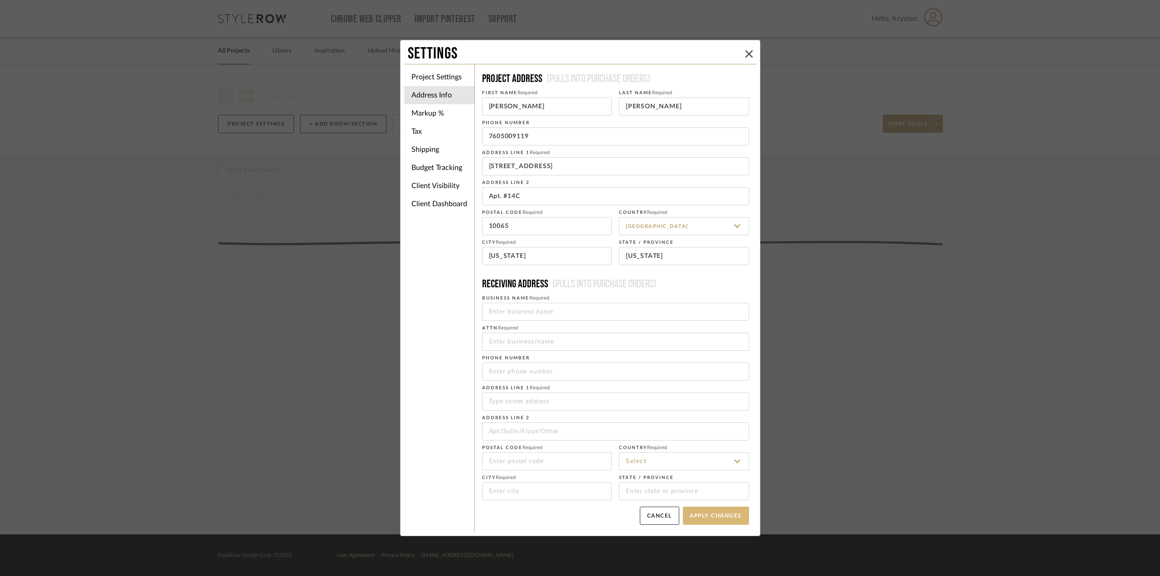
click at [720, 520] on button "Apply Changes" at bounding box center [716, 516] width 66 height 18
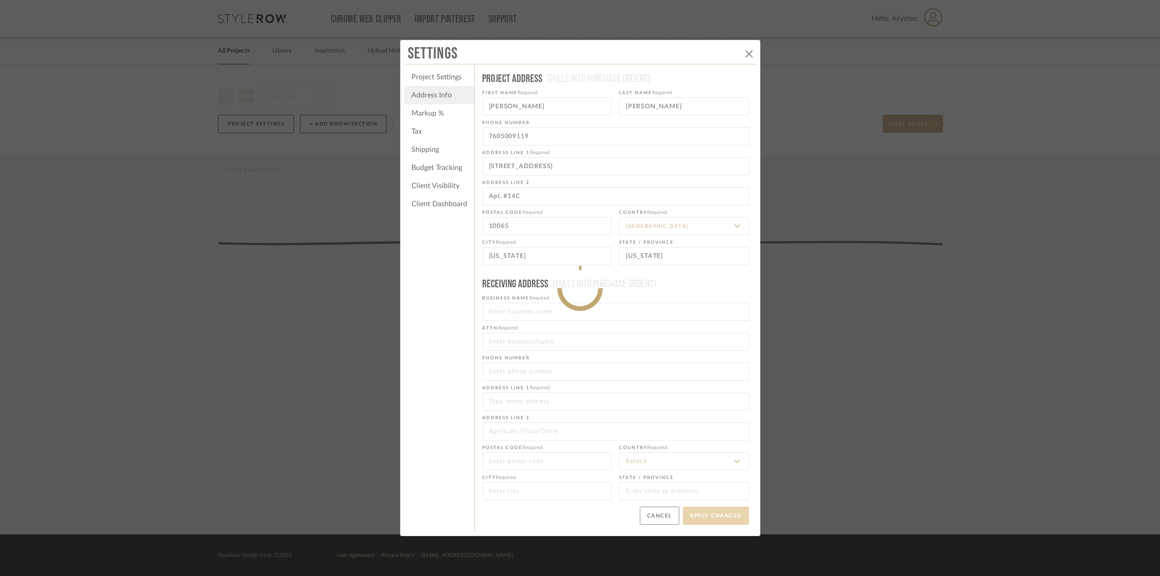
type input "[PHONE_NUMBER]"
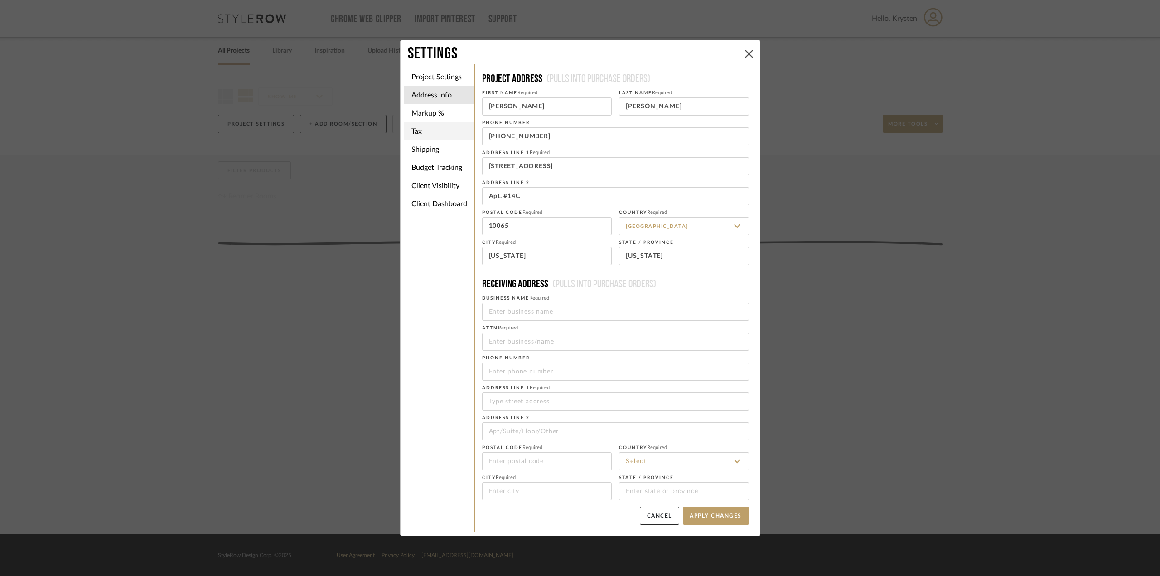
click at [439, 128] on li "Tax" at bounding box center [439, 131] width 70 height 18
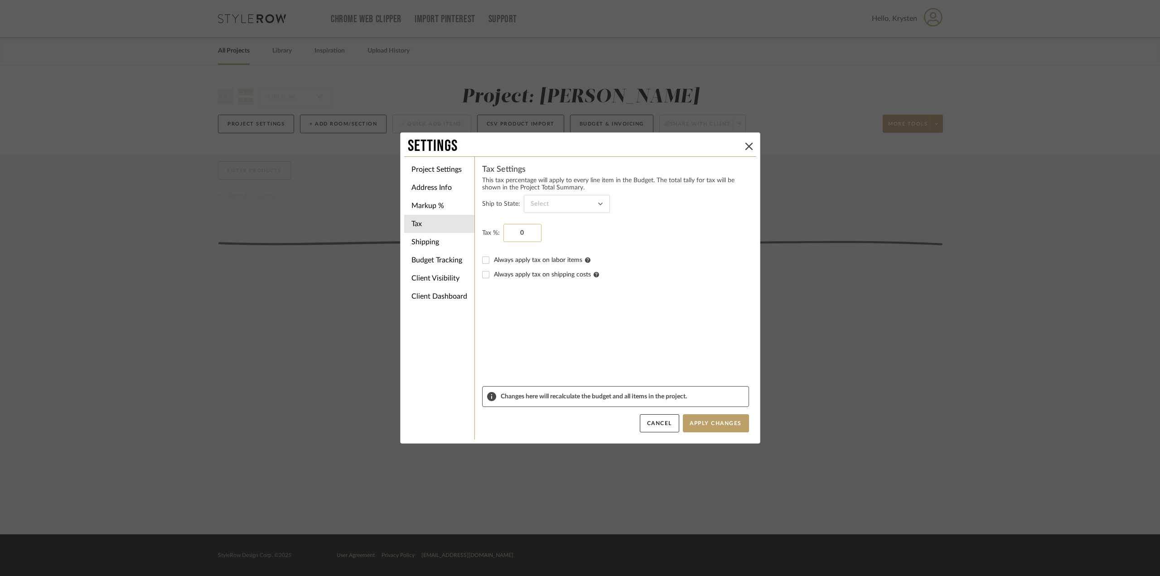
click at [513, 235] on input "0" at bounding box center [522, 233] width 38 height 18
type input "8.875%"
click at [565, 203] on input at bounding box center [567, 204] width 86 height 18
click at [570, 285] on span "[US_STATE]" at bounding box center [563, 289] width 68 height 8
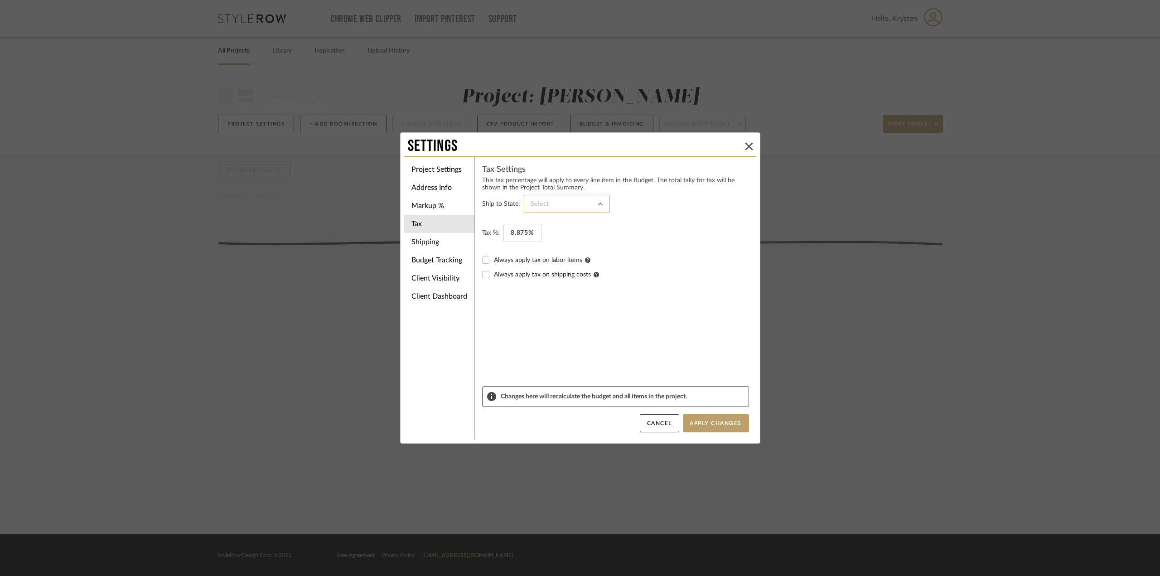
type input "[US_STATE]"
click at [484, 261] on input "Always apply tax on labor items" at bounding box center [485, 260] width 14 height 14
checkbox input "true"
click at [485, 276] on input "Always apply tax on shipping costs" at bounding box center [485, 274] width 14 height 14
checkbox input "true"
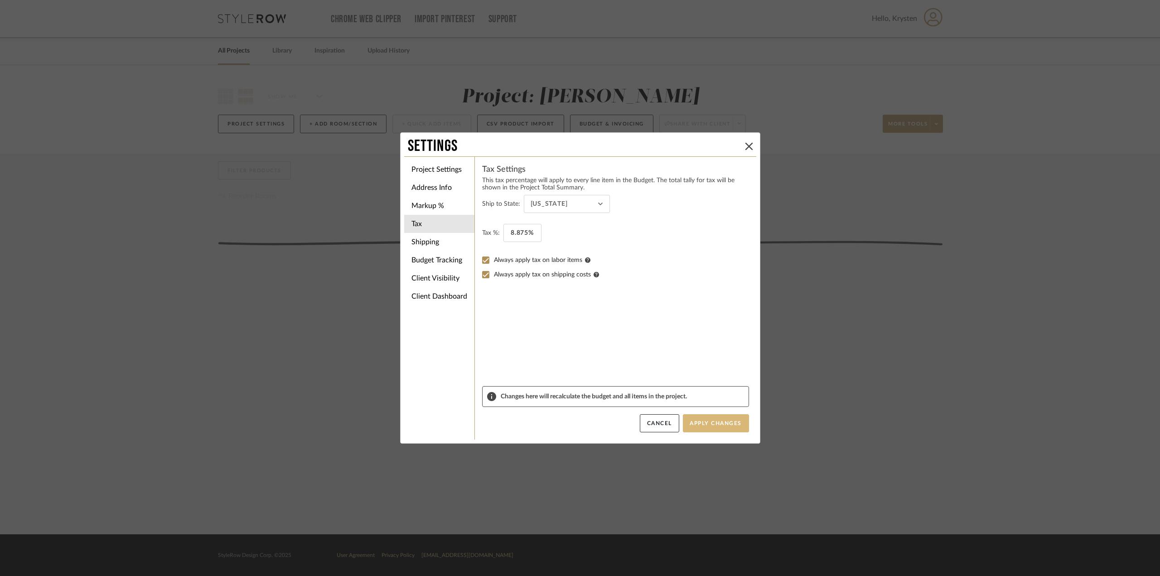
click at [734, 425] on button "Apply Changes" at bounding box center [716, 423] width 66 height 18
click at [444, 242] on li "Shipping" at bounding box center [439, 242] width 70 height 18
click at [559, 193] on input "0" at bounding box center [551, 199] width 38 height 18
type input "18%"
click at [626, 271] on sr-form-field "Shipping Cost %: 18%" at bounding box center [615, 287] width 267 height 198
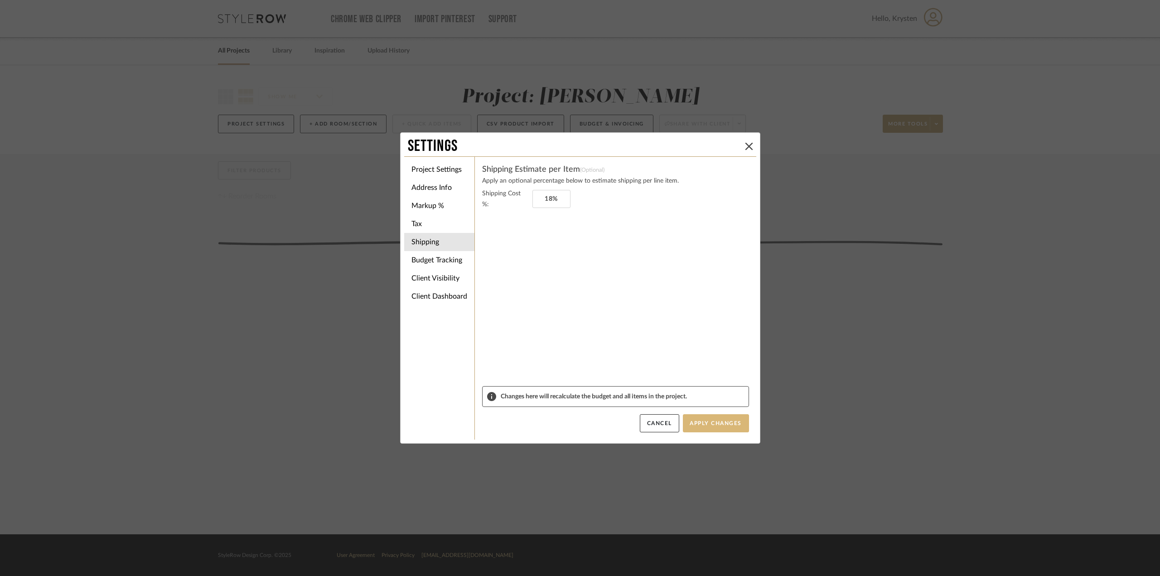
click at [700, 421] on button "Apply Changes" at bounding box center [716, 423] width 66 height 18
click at [407, 258] on li "Budget Tracking" at bounding box center [439, 260] width 70 height 18
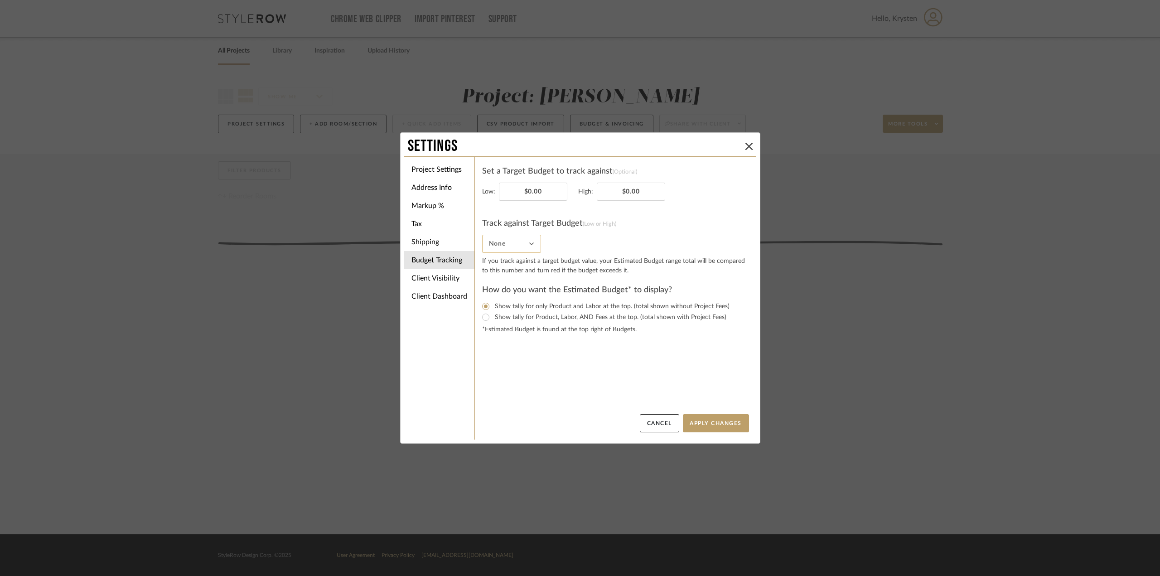
click at [492, 241] on input "None" at bounding box center [511, 244] width 59 height 18
click at [504, 245] on input "None" at bounding box center [511, 244] width 59 height 18
click at [440, 270] on li "Client Visibility" at bounding box center [439, 278] width 70 height 18
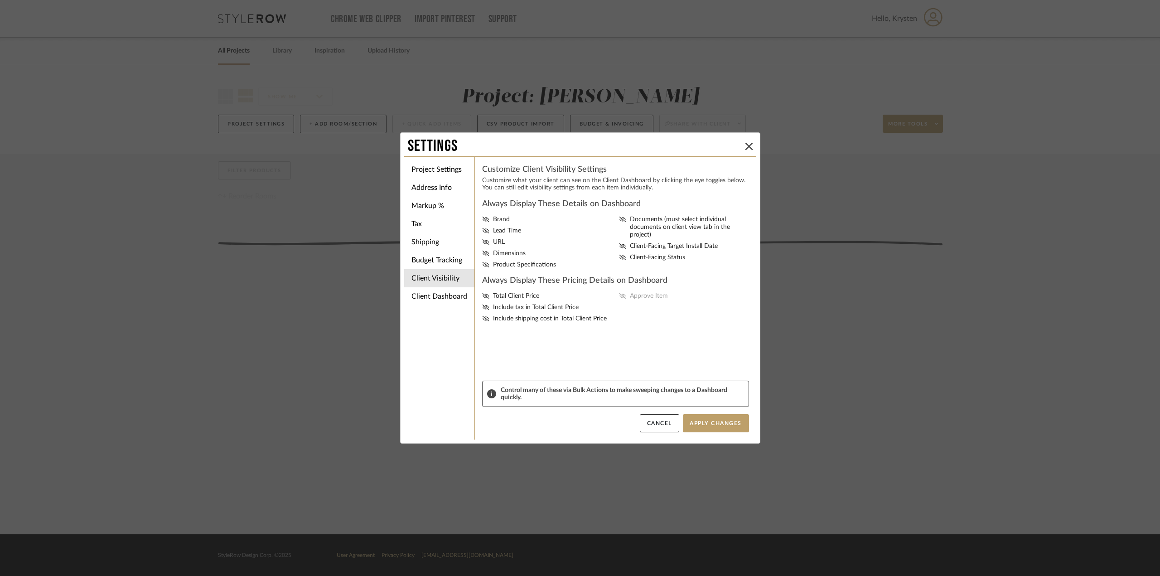
click at [619, 294] on div "Total Client Price Include tax in Total Client Price Include shipping cost in T…" at bounding box center [615, 307] width 267 height 30
click at [484, 295] on icon at bounding box center [485, 295] width 7 height 5
click at [0, 0] on input "Total Client Price" at bounding box center [0, 0] width 0 height 0
click at [623, 295] on icon at bounding box center [622, 295] width 7 height 5
click at [0, 0] on input "Approve Item" at bounding box center [0, 0] width 0 height 0
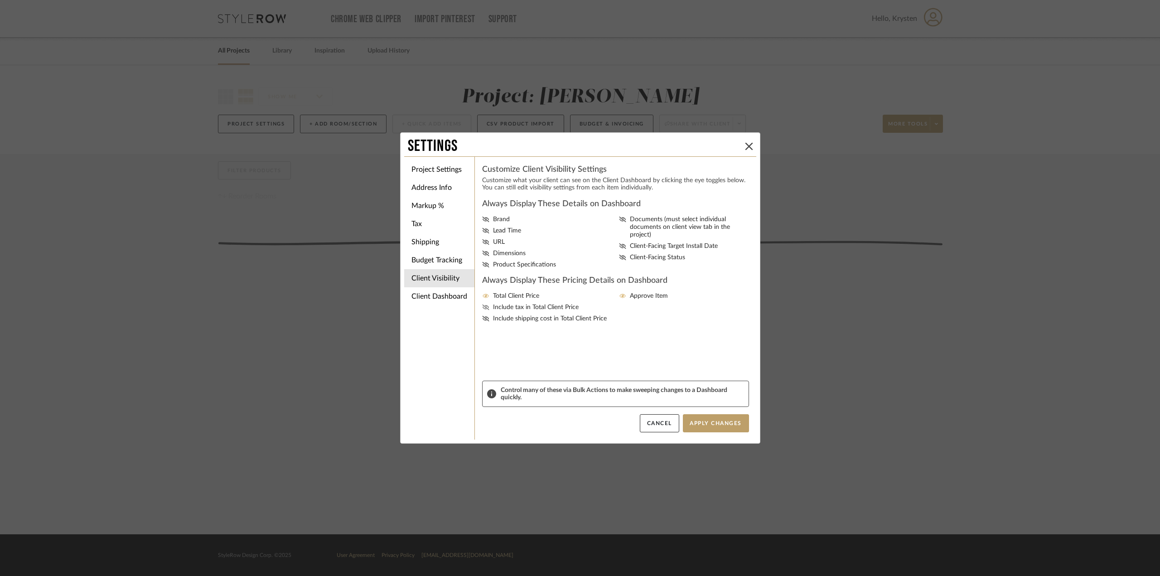
click at [484, 308] on icon at bounding box center [485, 306] width 7 height 5
click at [0, 0] on input "Include tax in Total Client Price" at bounding box center [0, 0] width 0 height 0
click at [493, 220] on span "Brand" at bounding box center [501, 220] width 17 height 8
click at [0, 0] on input "Brand" at bounding box center [0, 0] width 0 height 0
click at [483, 228] on icon at bounding box center [485, 230] width 7 height 5
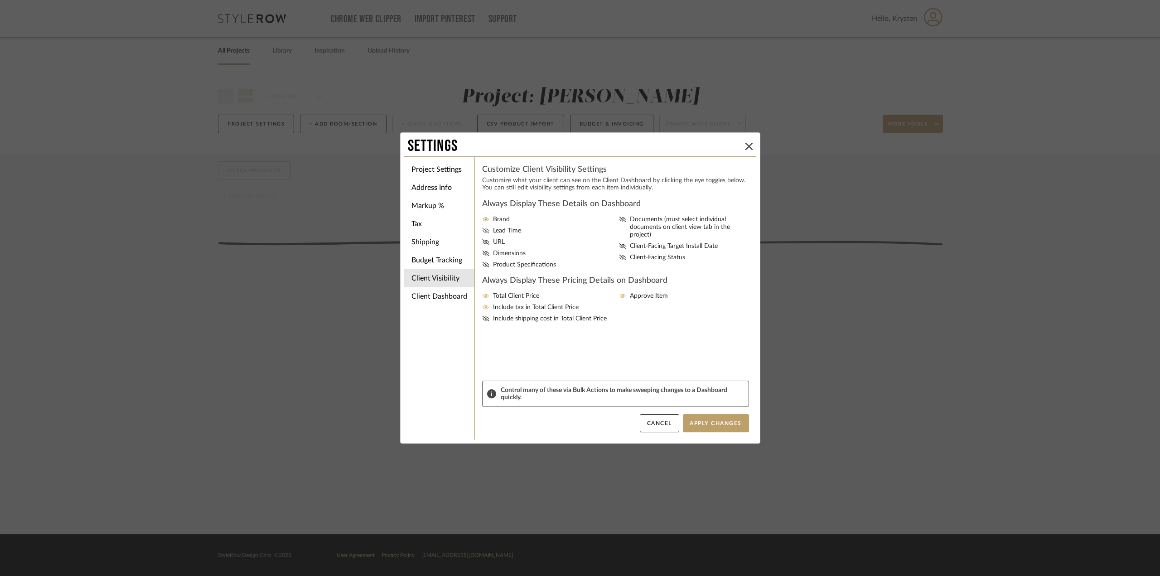
click at [0, 0] on input "Lead Time" at bounding box center [0, 0] width 0 height 0
click at [482, 241] on icon at bounding box center [485, 241] width 7 height 5
click at [0, 0] on input "URL" at bounding box center [0, 0] width 0 height 0
click at [483, 252] on icon at bounding box center [485, 253] width 7 height 5
click at [0, 0] on input "Dimensions" at bounding box center [0, 0] width 0 height 0
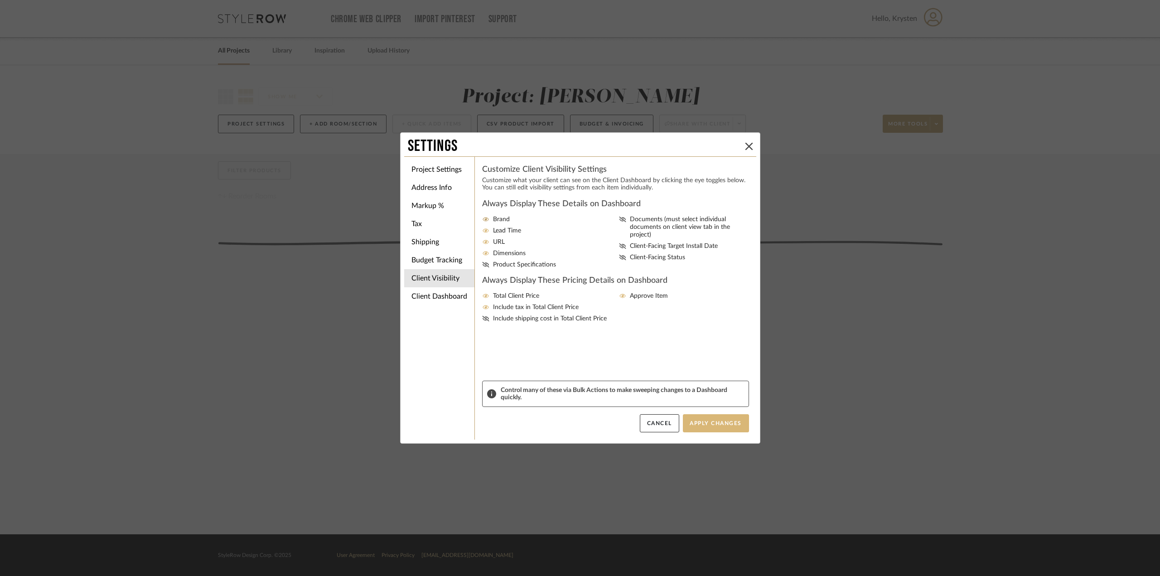
click at [710, 422] on button "Apply Changes" at bounding box center [716, 423] width 66 height 18
click at [451, 295] on li "Client Dashboard" at bounding box center [439, 296] width 70 height 18
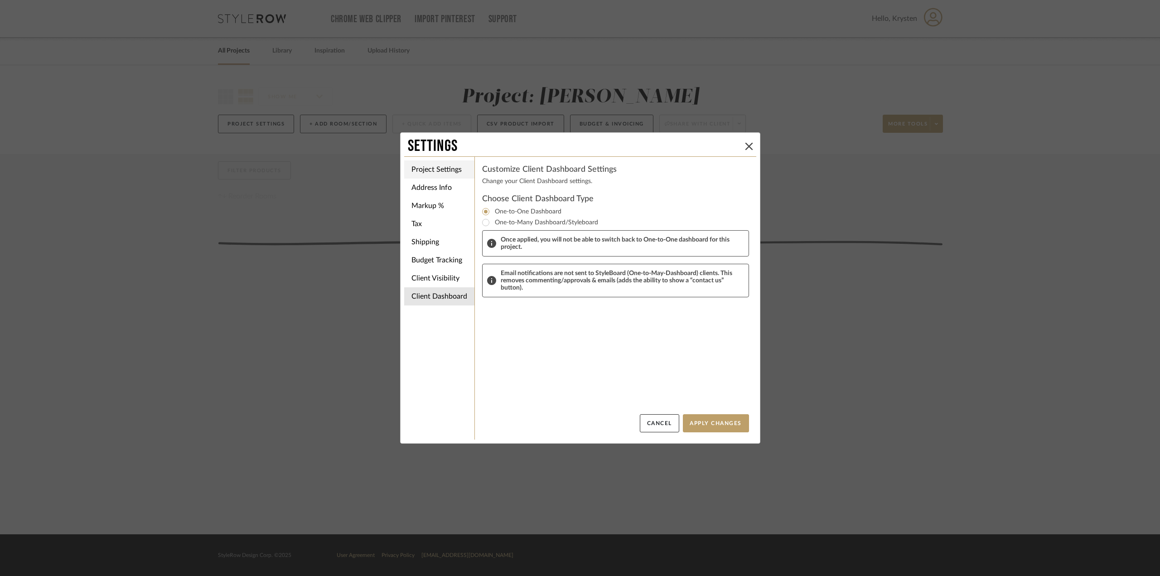
click at [449, 172] on li "Project Settings" at bounding box center [439, 169] width 70 height 18
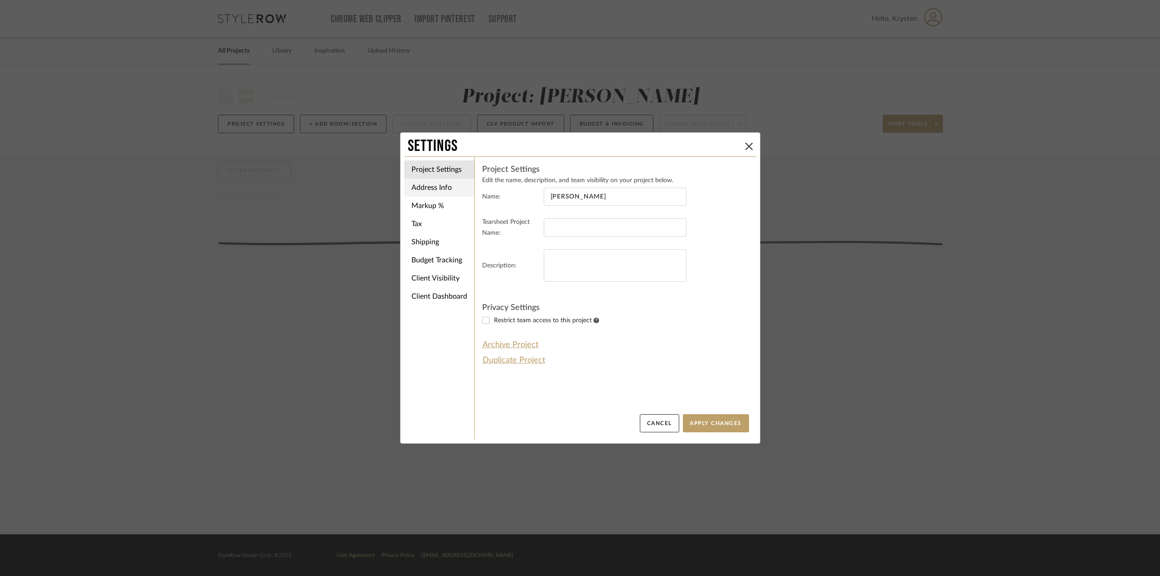
click at [437, 191] on li "Address Info" at bounding box center [439, 188] width 70 height 18
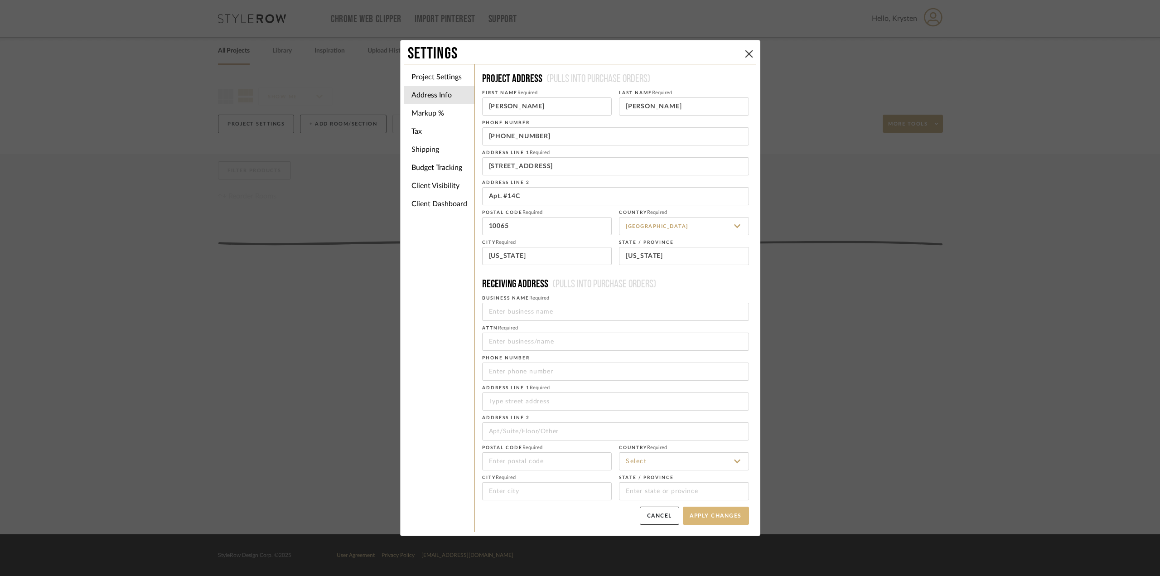
click at [739, 517] on button "Apply Changes" at bounding box center [716, 516] width 66 height 18
click at [716, 516] on button "Apply Changes" at bounding box center [716, 516] width 66 height 18
click at [749, 52] on icon at bounding box center [748, 53] width 7 height 7
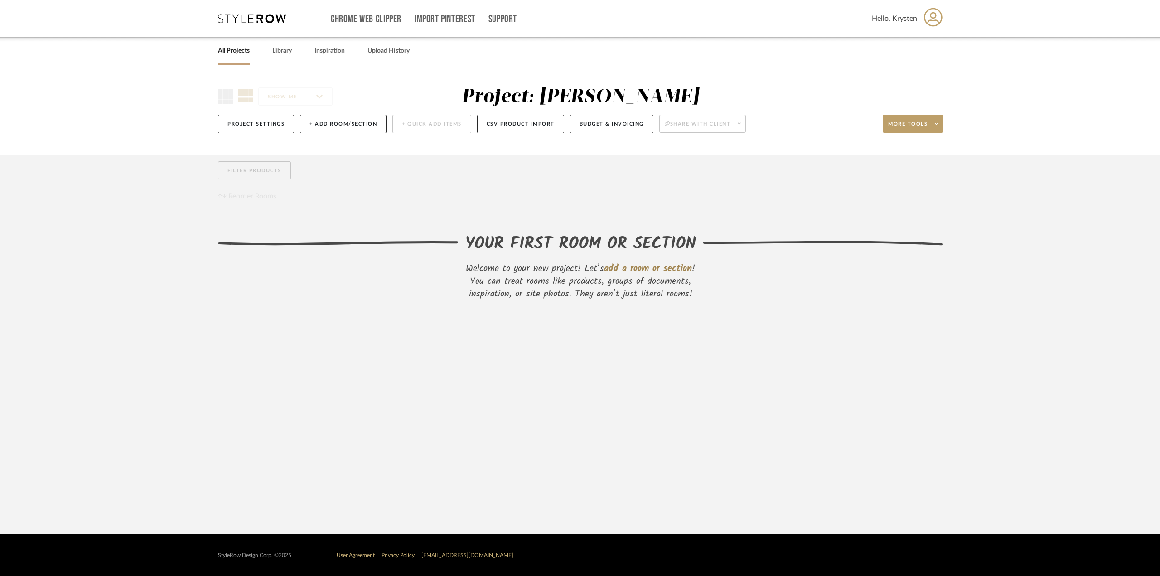
click at [233, 51] on link "All Projects" at bounding box center [234, 51] width 32 height 12
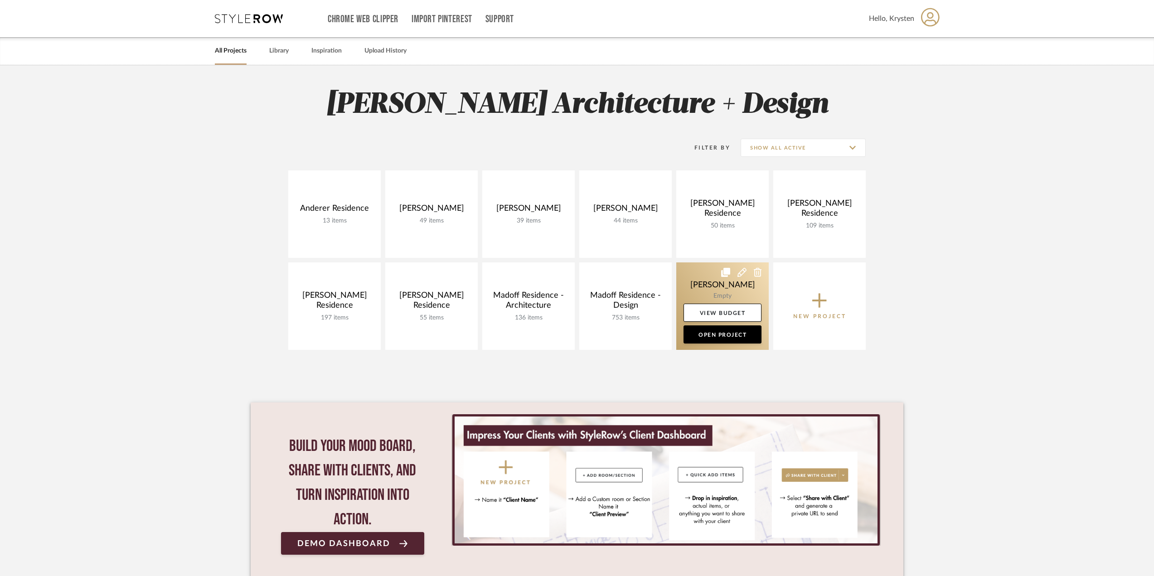
click at [703, 273] on link at bounding box center [722, 305] width 92 height 87
